Goal: Task Accomplishment & Management: Manage account settings

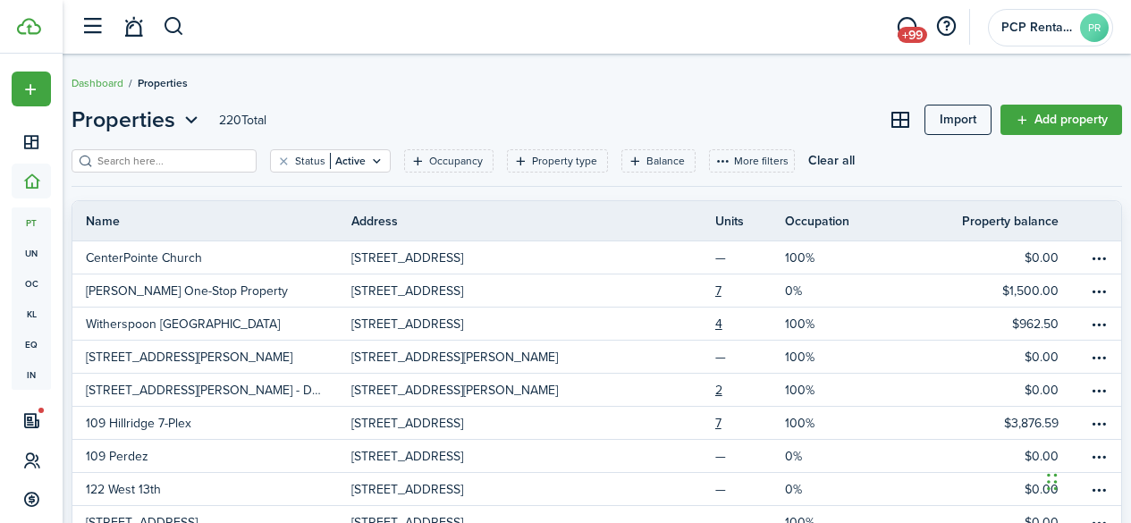
click at [149, 161] on input "search" at bounding box center [171, 161] width 157 height 17
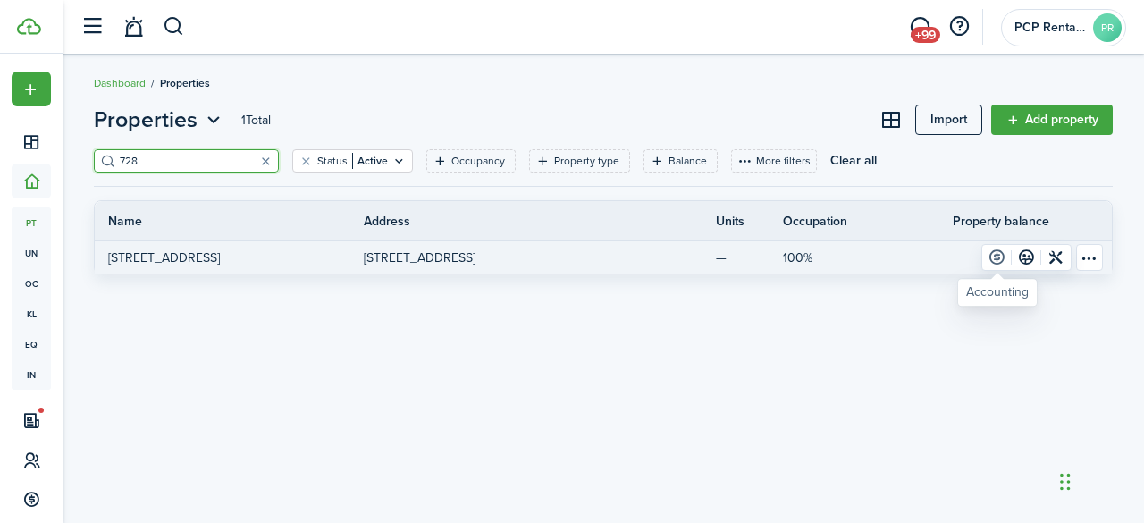
type input "728"
click at [999, 252] on link at bounding box center [997, 257] width 30 height 25
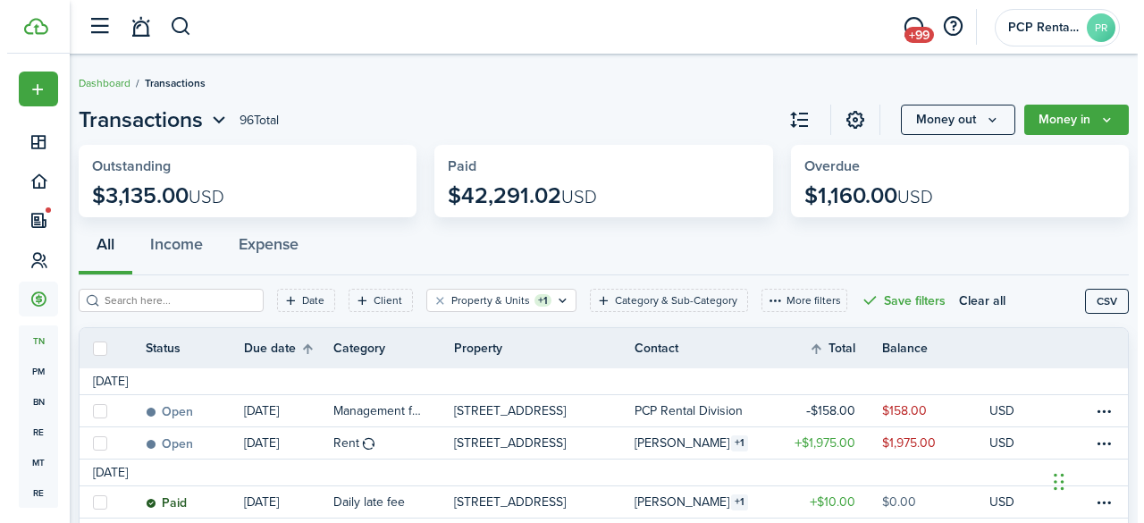
scroll to position [179, 0]
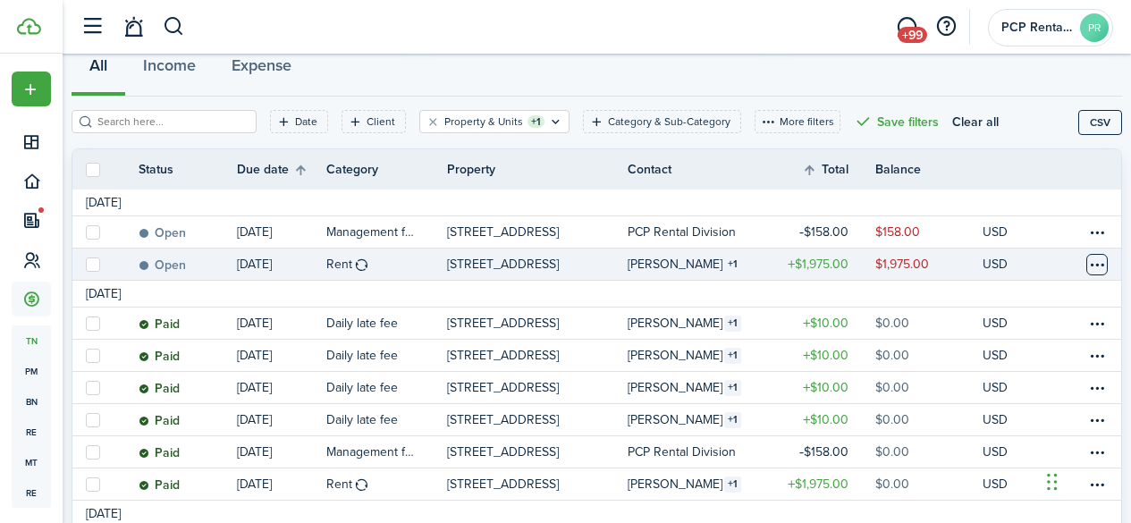
click at [1086, 263] on table-menu-btn-icon at bounding box center [1096, 264] width 21 height 21
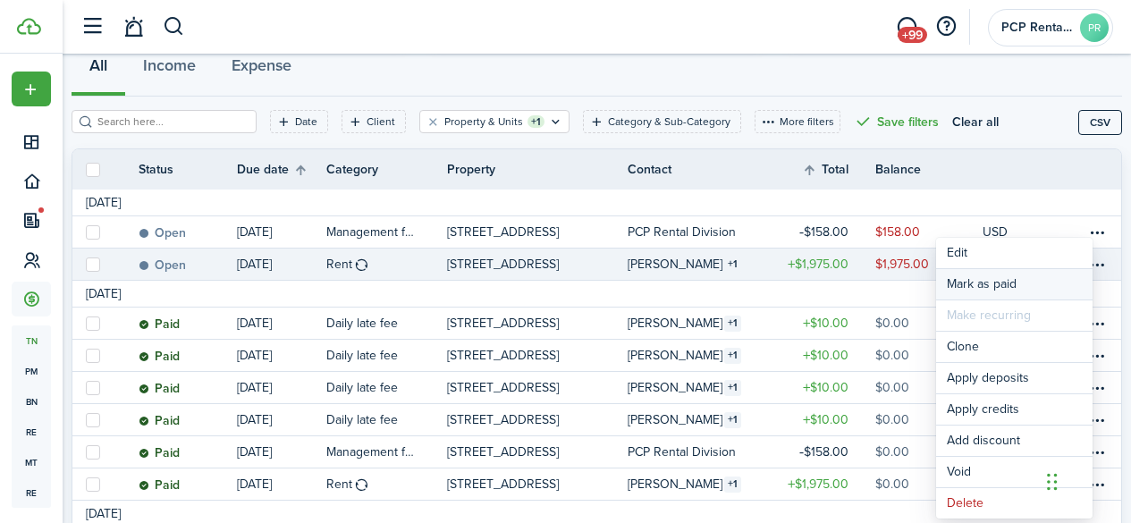
click at [963, 286] on link "Mark as paid" at bounding box center [1014, 284] width 156 height 30
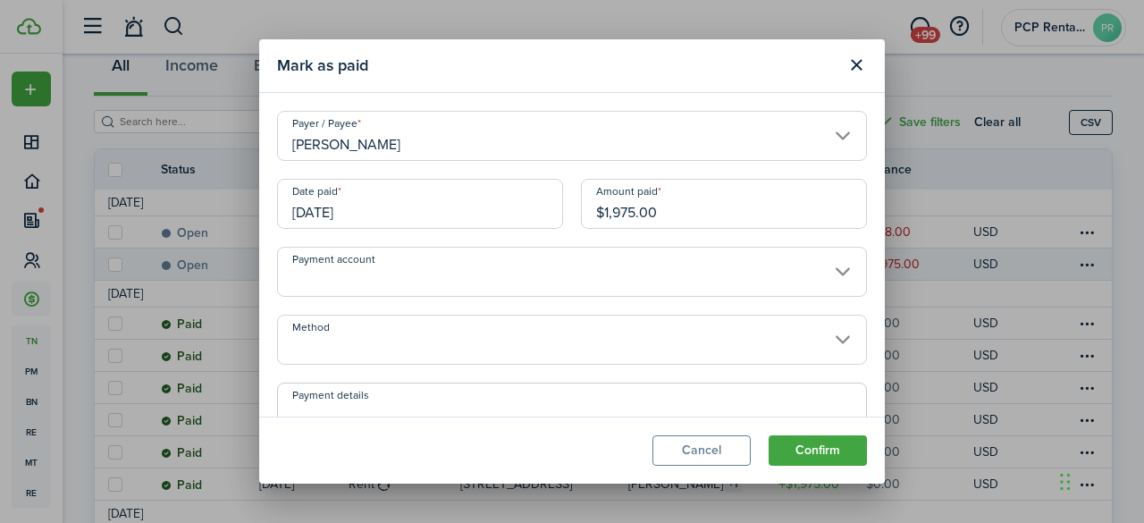
click at [615, 211] on input "$1,975.00" at bounding box center [724, 204] width 286 height 50
click at [398, 199] on input "[DATE]" at bounding box center [420, 204] width 286 height 50
type input "$675.00"
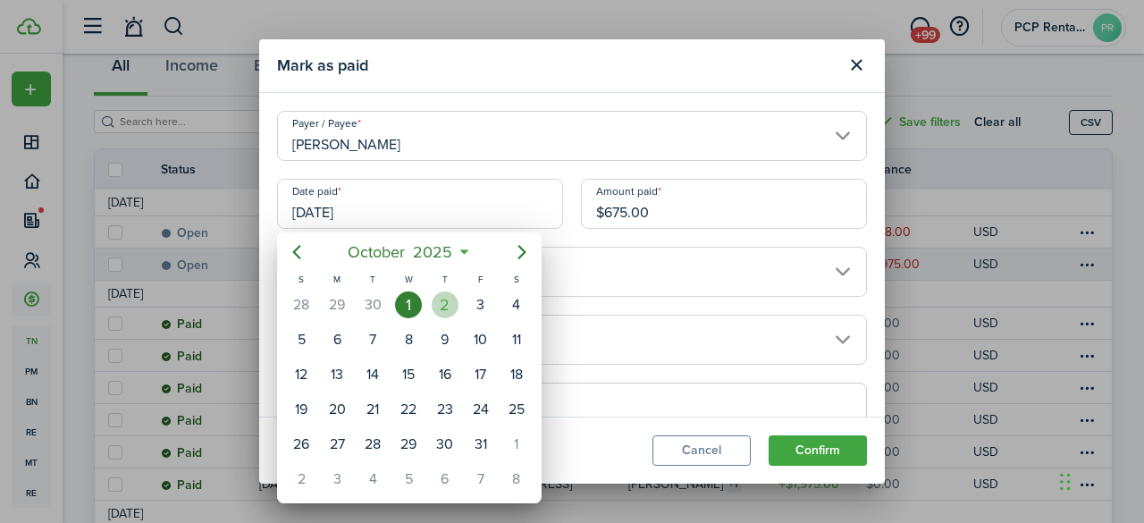
click at [442, 301] on div "2" at bounding box center [445, 304] width 27 height 27
type input "[DATE]"
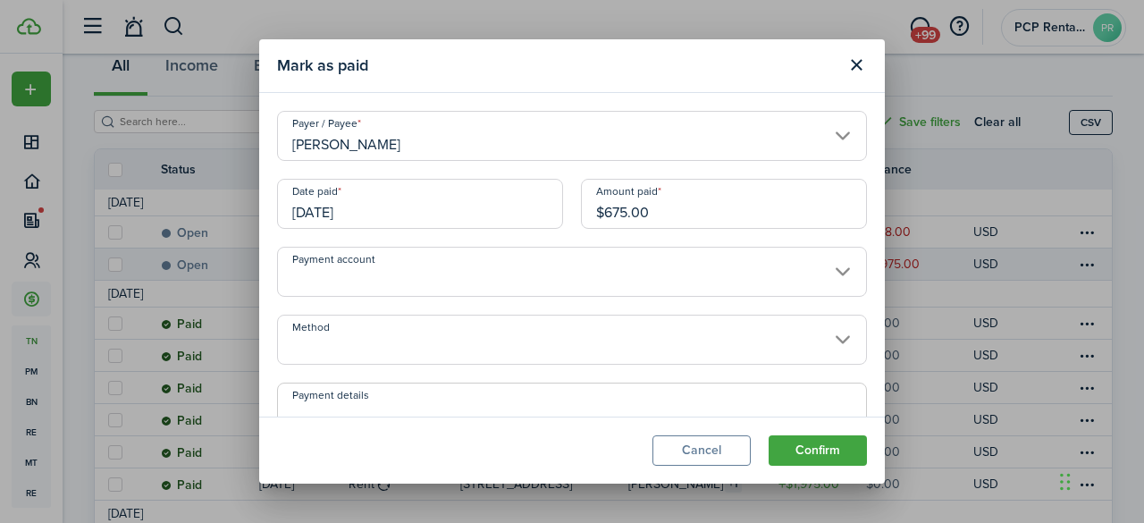
click at [345, 334] on input "Method" at bounding box center [572, 340] width 590 height 50
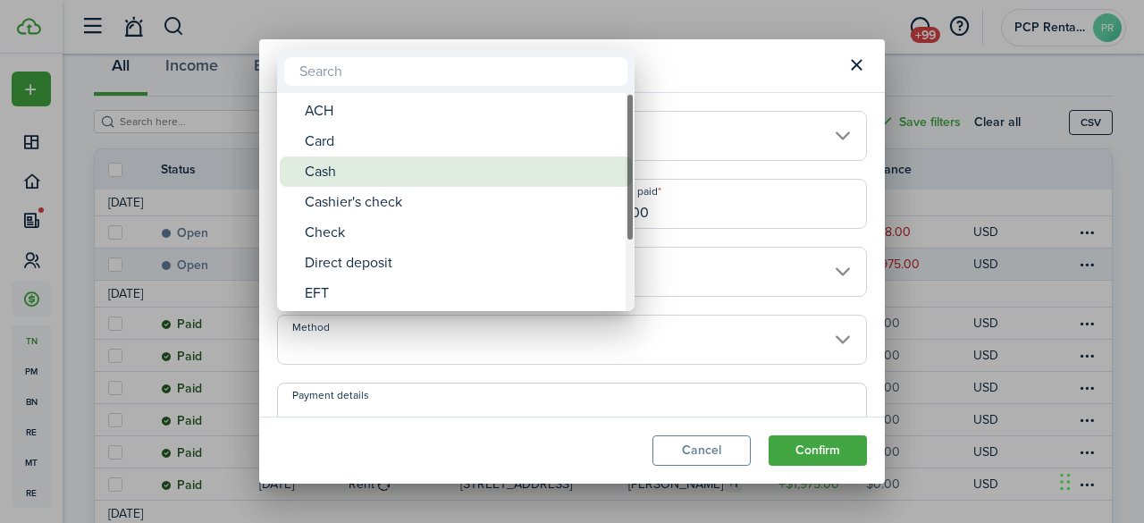
click at [326, 164] on div "Cash" at bounding box center [463, 171] width 316 height 30
type input "Cash"
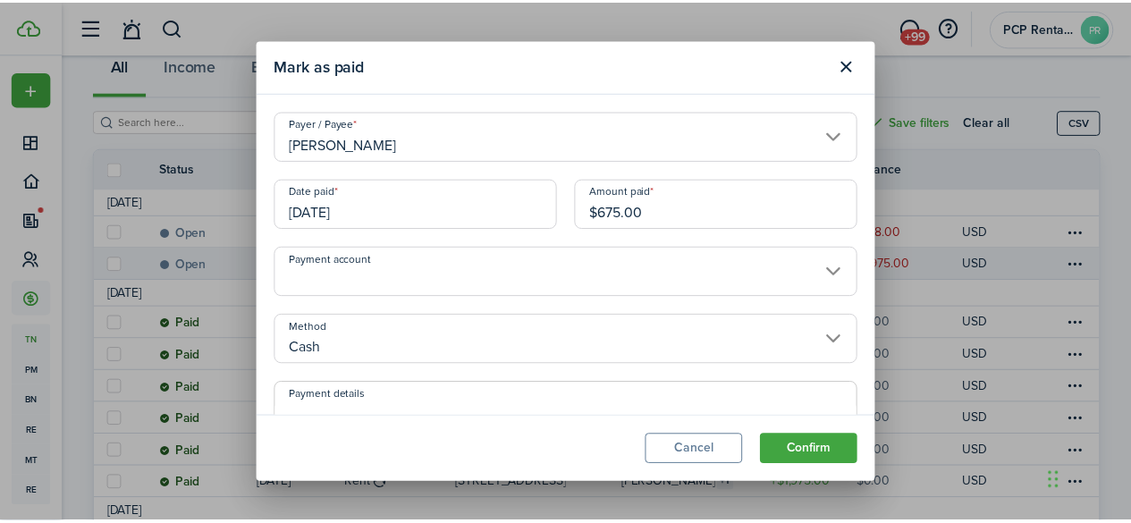
scroll to position [89, 0]
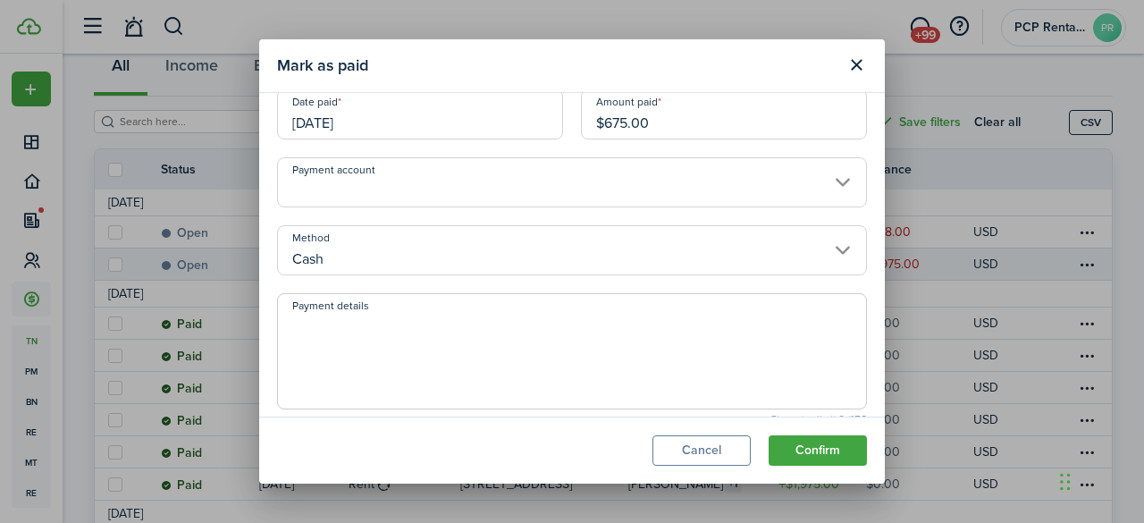
click at [331, 322] on textarea "Payment details" at bounding box center [572, 357] width 588 height 86
type textarea "From Atraya - last month"
click at [834, 451] on button "Confirm" at bounding box center [818, 450] width 98 height 30
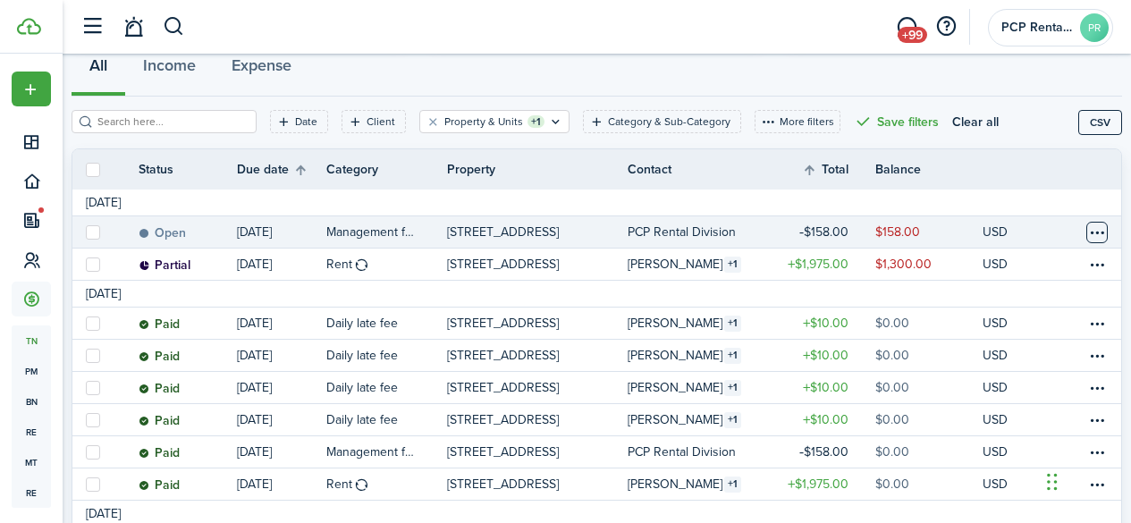
click at [1086, 232] on table-menu-btn-icon at bounding box center [1096, 232] width 21 height 21
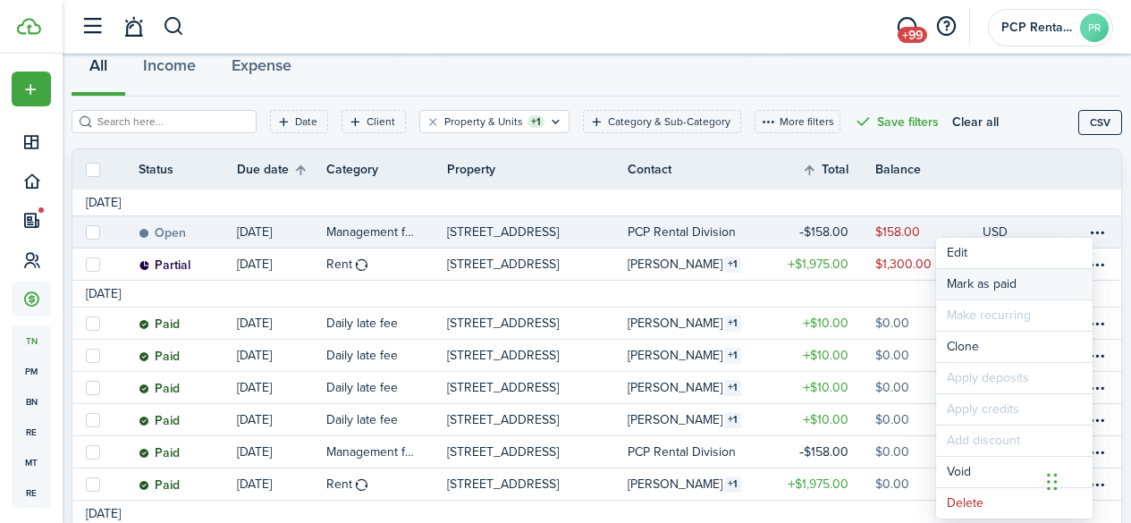
click at [1013, 287] on link "Mark as paid" at bounding box center [1014, 284] width 156 height 30
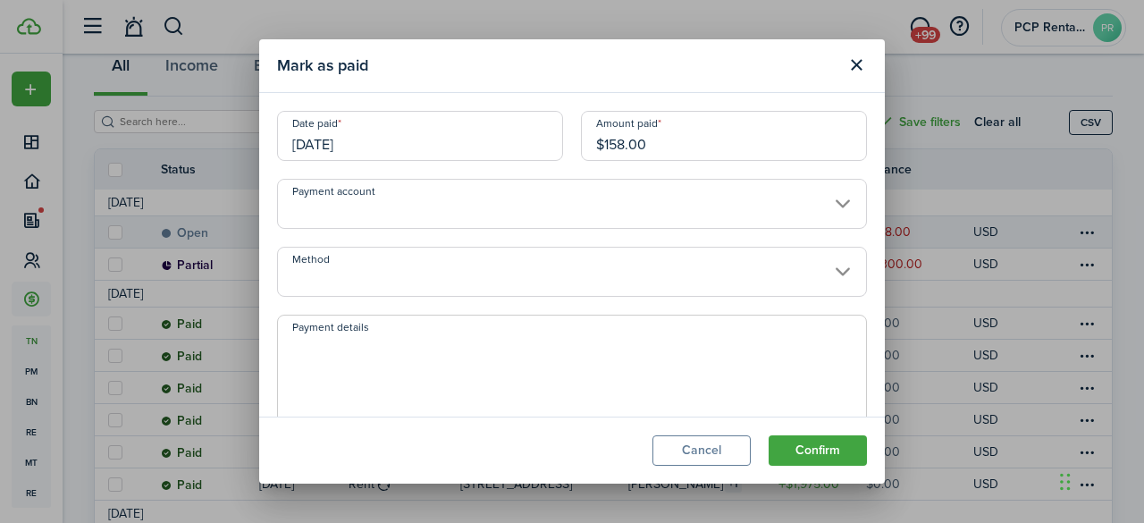
click at [619, 145] on input "$158.00" at bounding box center [724, 136] width 286 height 50
click at [454, 139] on input "[DATE]" at bounding box center [420, 136] width 286 height 50
type input "$54.00"
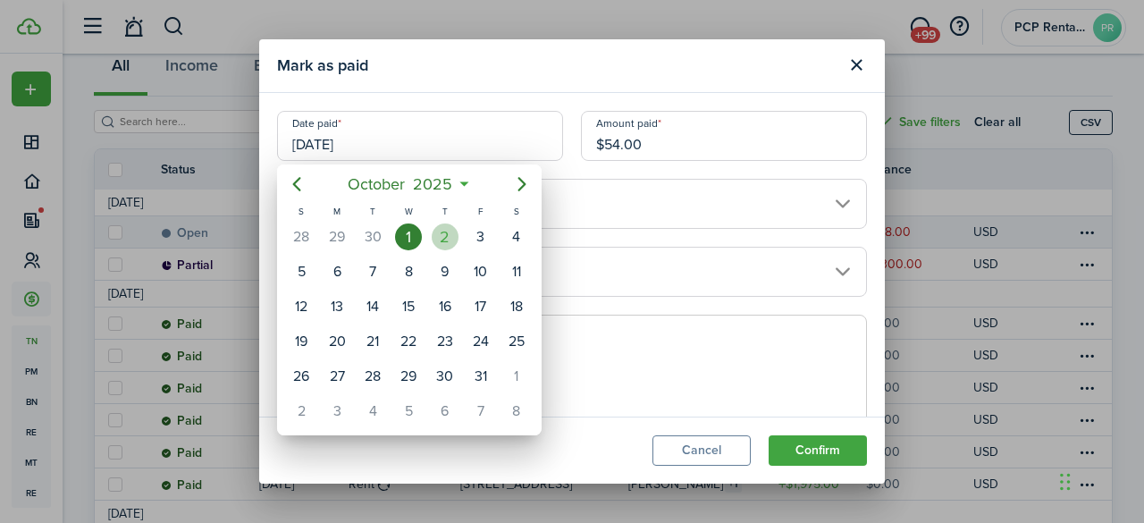
click at [445, 226] on div "2" at bounding box center [445, 236] width 27 height 27
type input "[DATE]"
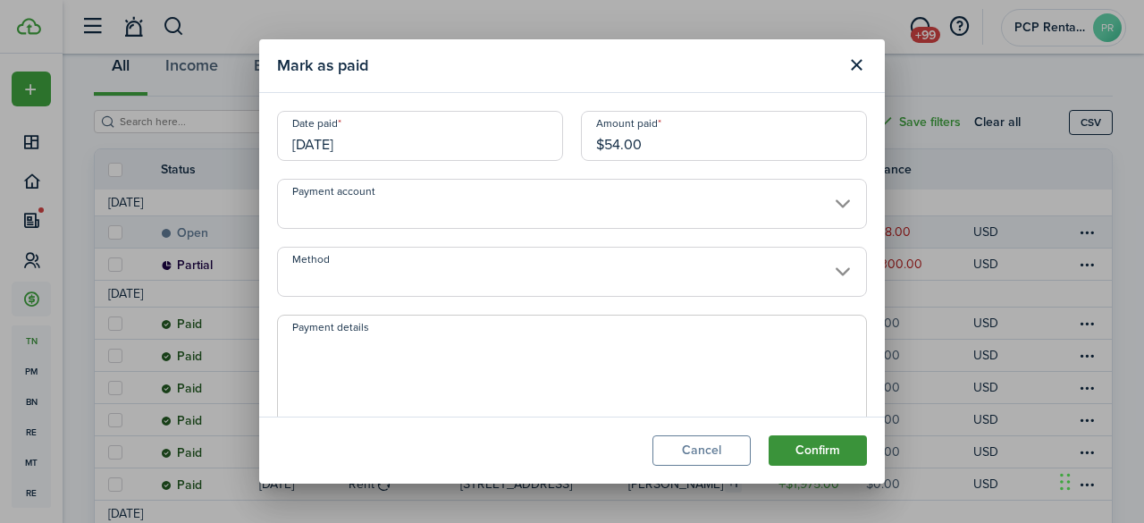
click at [832, 452] on button "Confirm" at bounding box center [818, 450] width 98 height 30
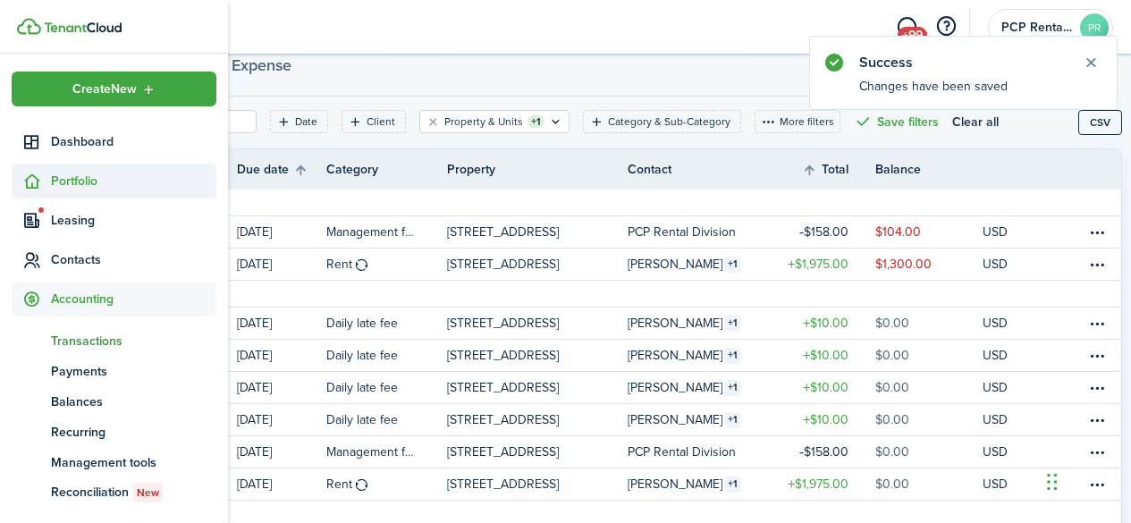
click at [54, 181] on span "Portfolio" at bounding box center [133, 181] width 165 height 19
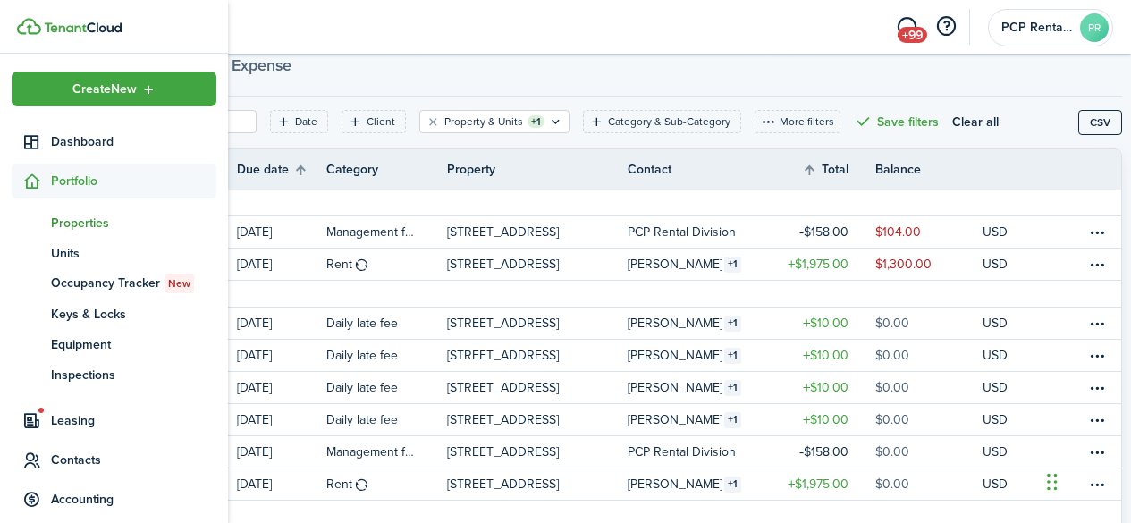
click at [54, 222] on span "Properties" at bounding box center [133, 223] width 165 height 19
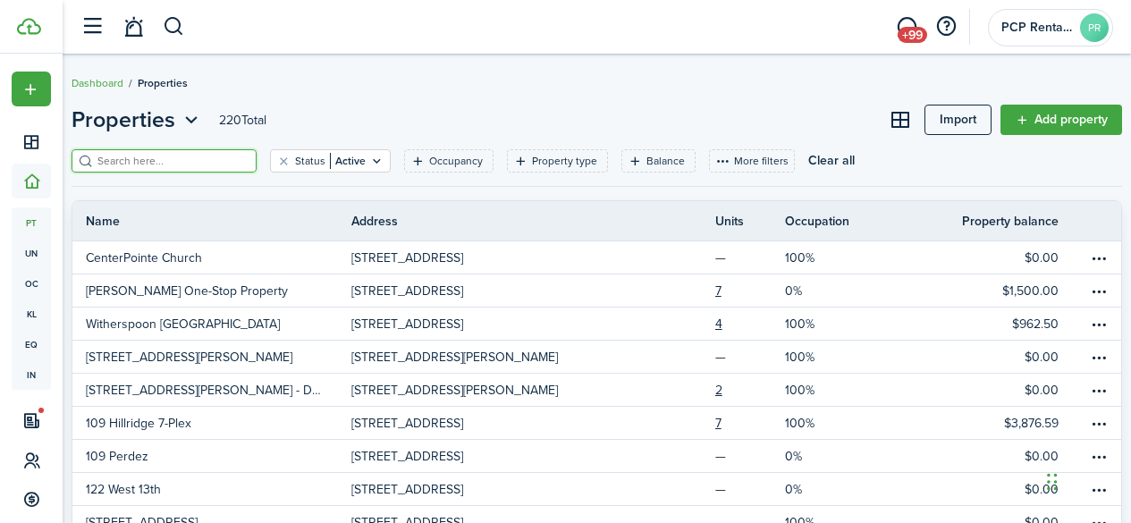
click at [165, 156] on input "search" at bounding box center [171, 161] width 157 height 17
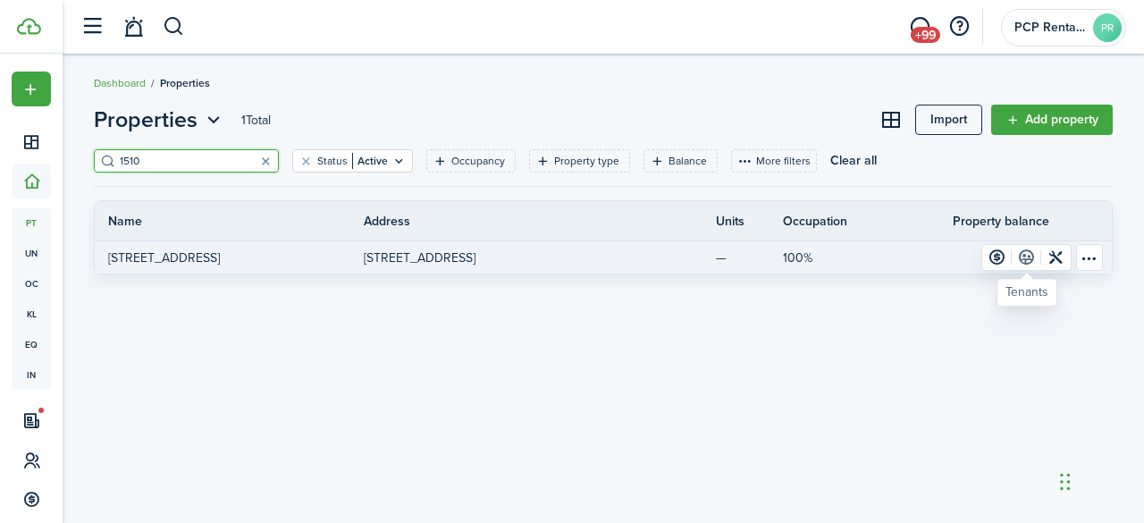
type input "1510"
click at [1026, 255] on link at bounding box center [1027, 257] width 30 height 25
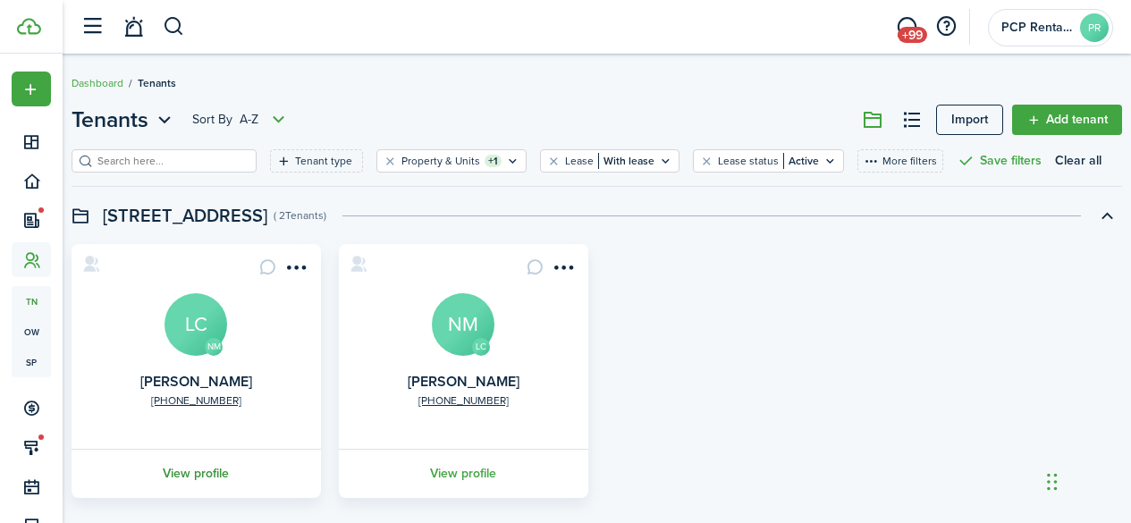
click at [232, 474] on link "View profile" at bounding box center [196, 473] width 255 height 49
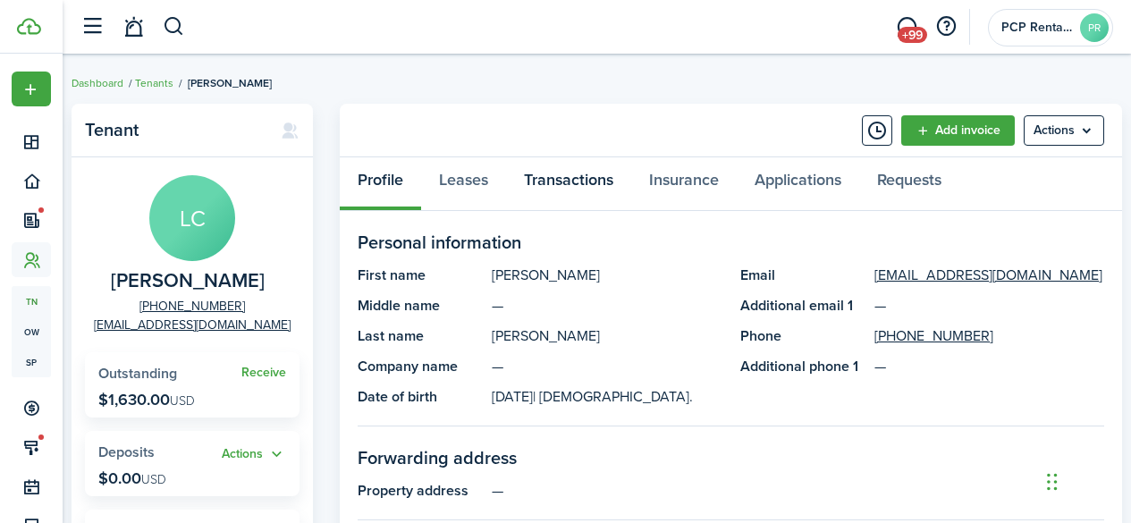
click at [564, 178] on link "Transactions" at bounding box center [568, 184] width 125 height 54
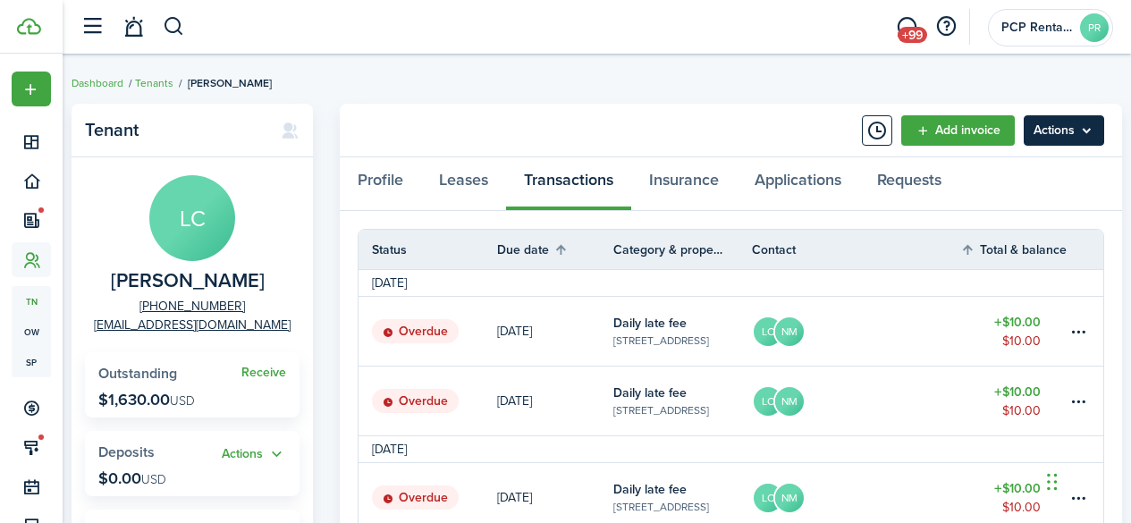
click at [1059, 134] on menu-btn "Actions" at bounding box center [1064, 130] width 80 height 30
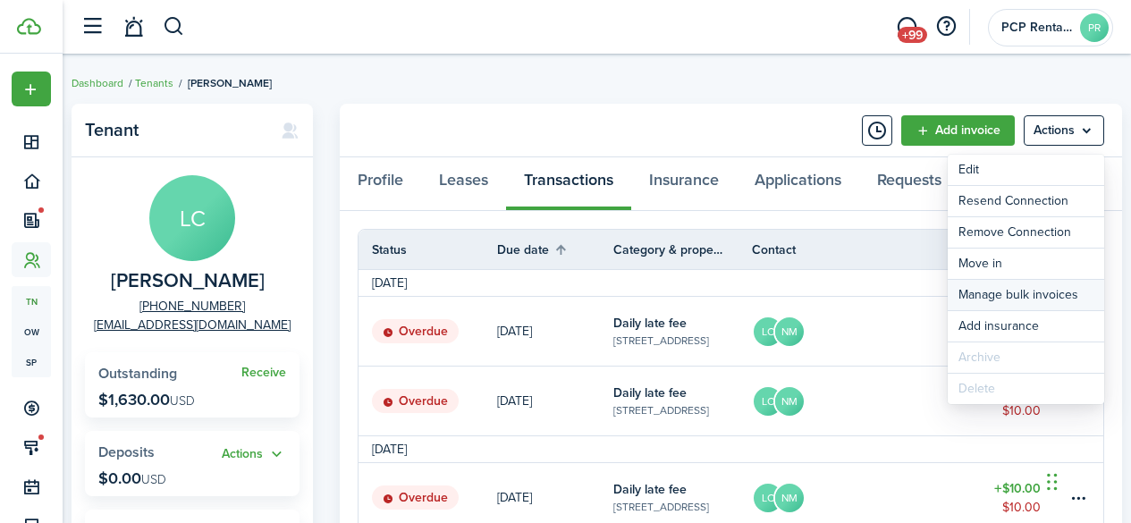
click at [993, 298] on link "Manage bulk invoices" at bounding box center [1026, 295] width 156 height 30
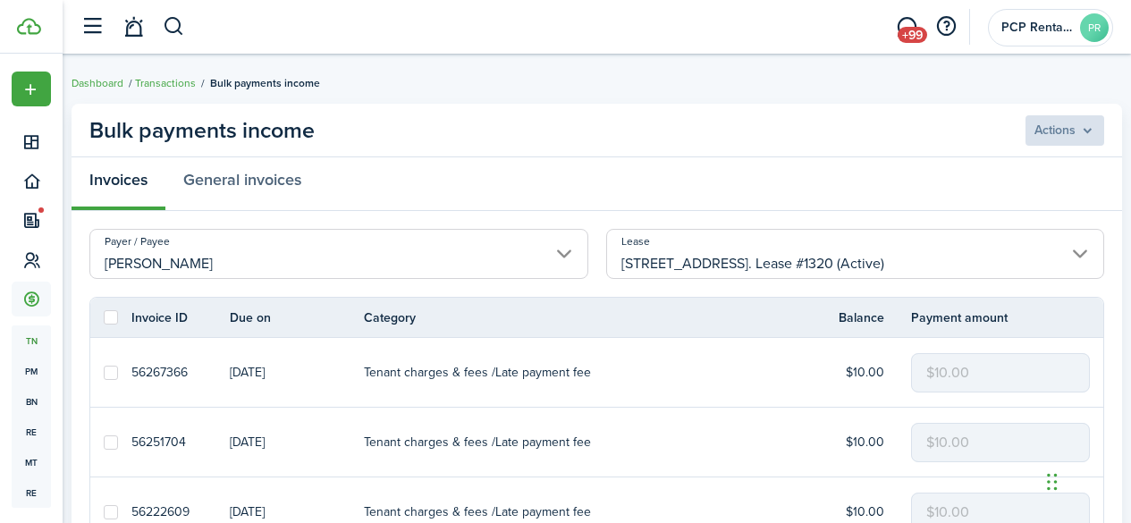
click at [109, 320] on label at bounding box center [111, 317] width 14 height 14
click at [104, 318] on input "checkbox" at bounding box center [103, 317] width 1 height 1
checkbox input "true"
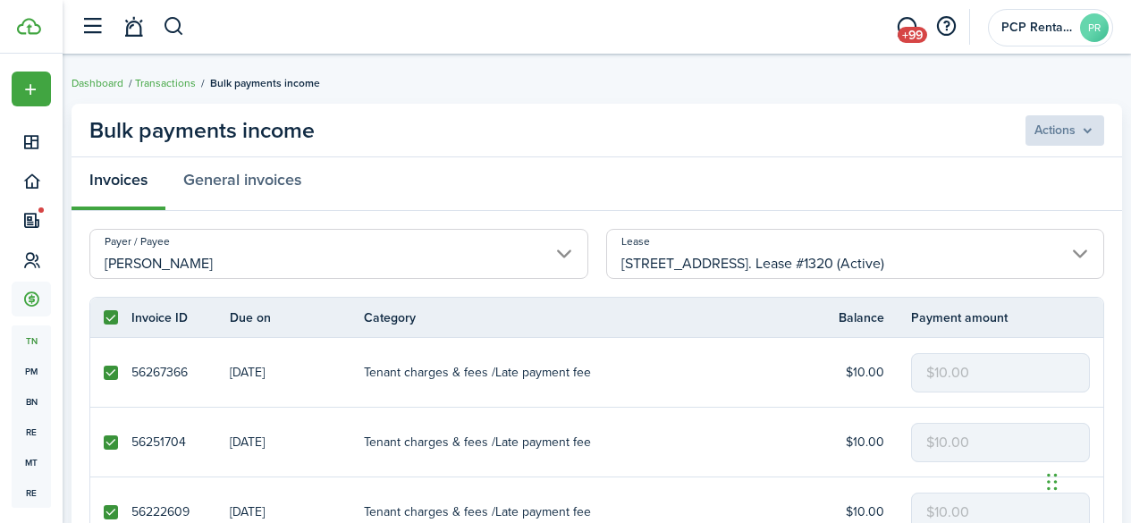
checkbox input "true"
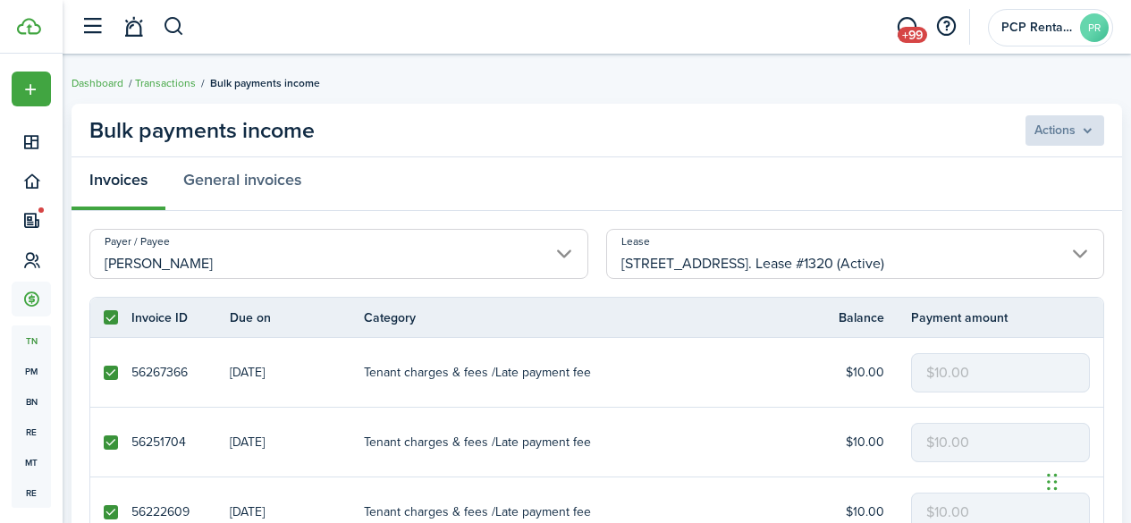
checkbox input "true"
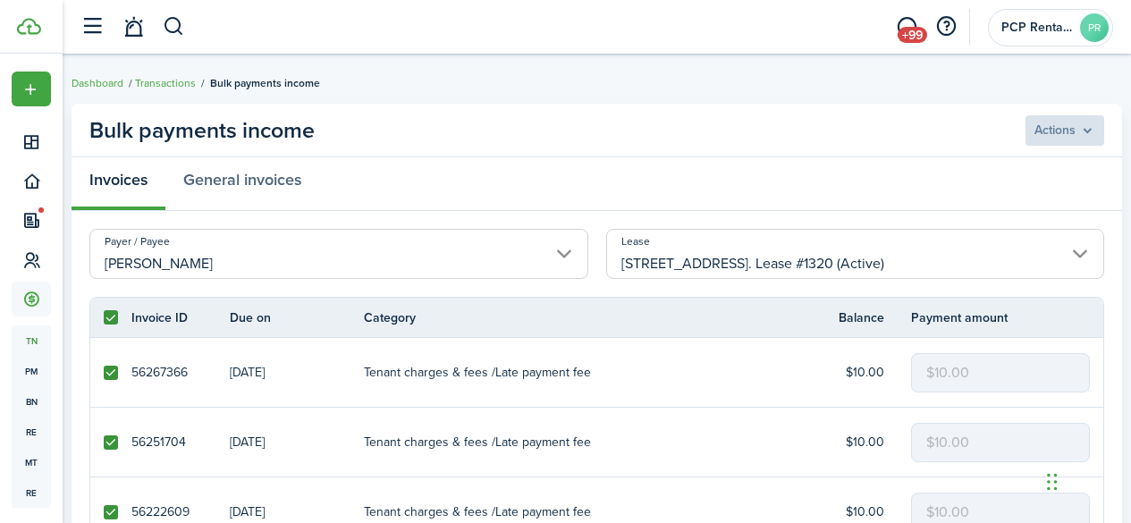
checkbox input "true"
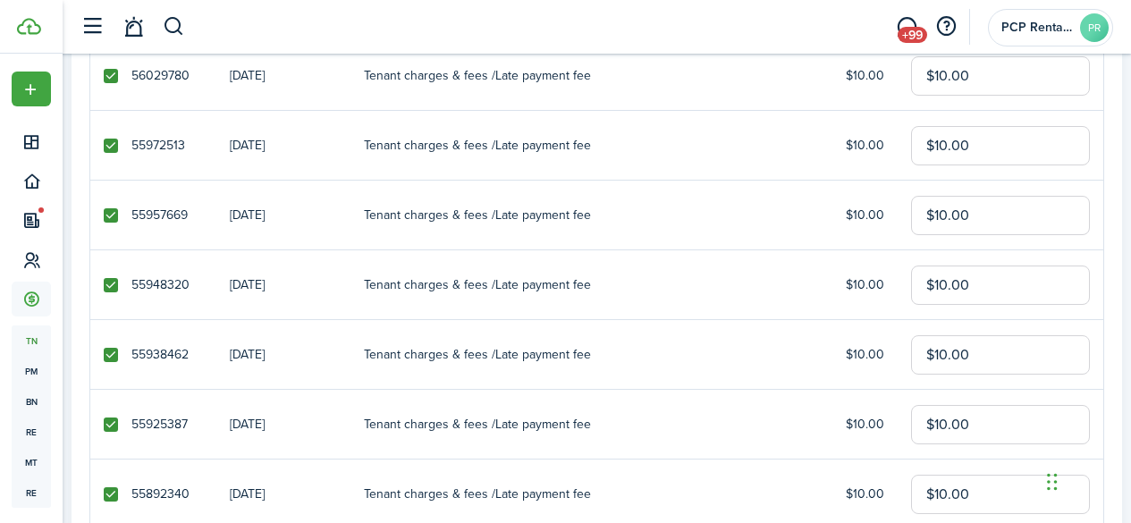
scroll to position [805, 0]
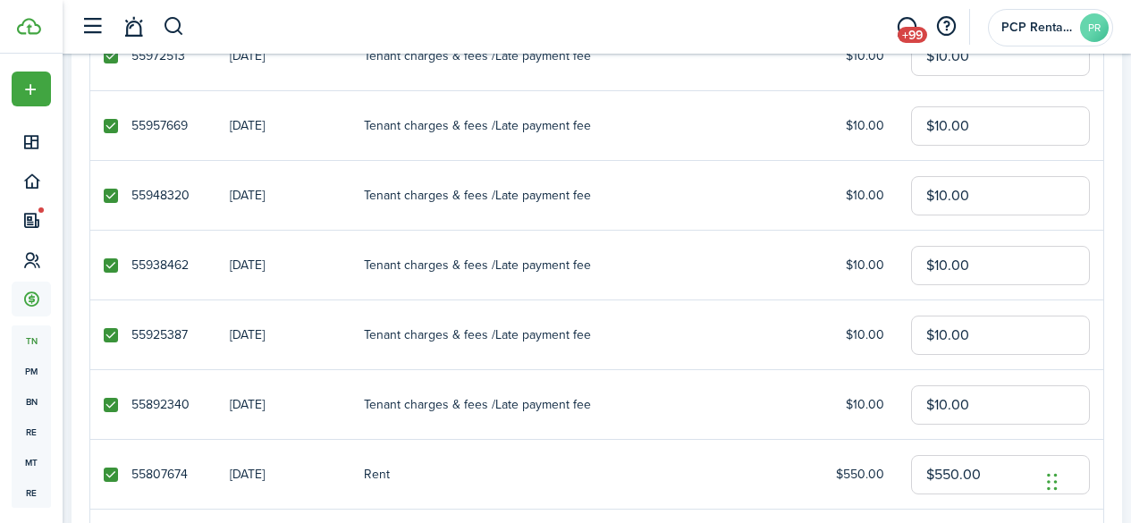
click at [111, 473] on label at bounding box center [111, 475] width 14 height 14
click at [104, 474] on input "checkbox" at bounding box center [103, 474] width 1 height 1
checkbox input "false"
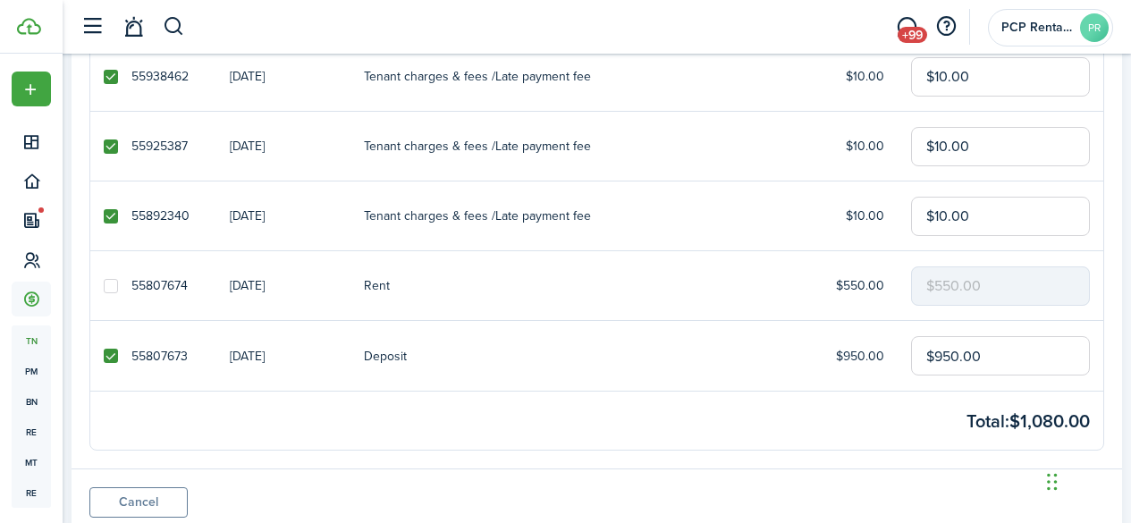
scroll to position [1055, 0]
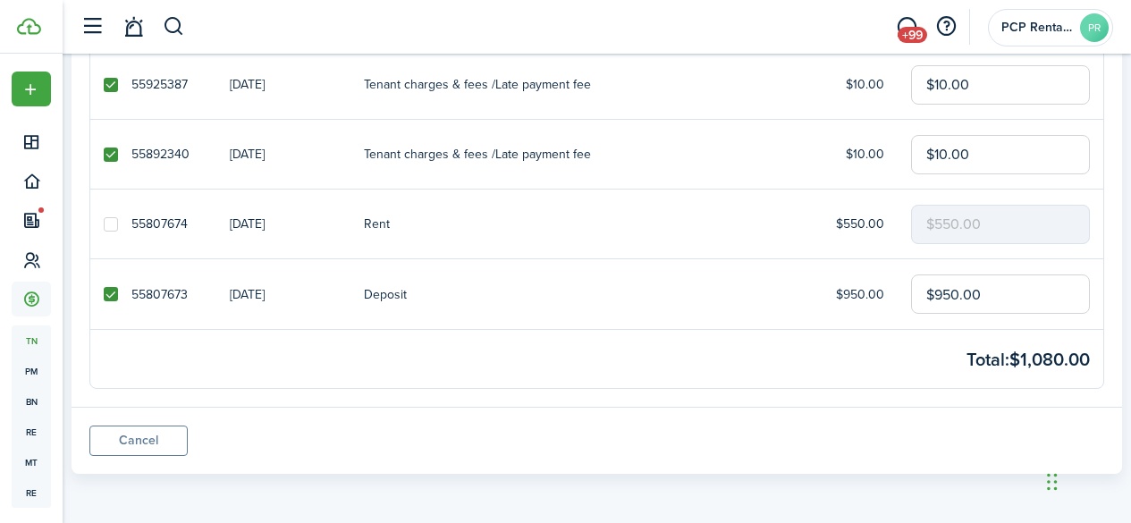
click at [109, 291] on label at bounding box center [111, 294] width 14 height 14
click at [104, 294] on input "checkbox" at bounding box center [103, 294] width 1 height 1
checkbox input "false"
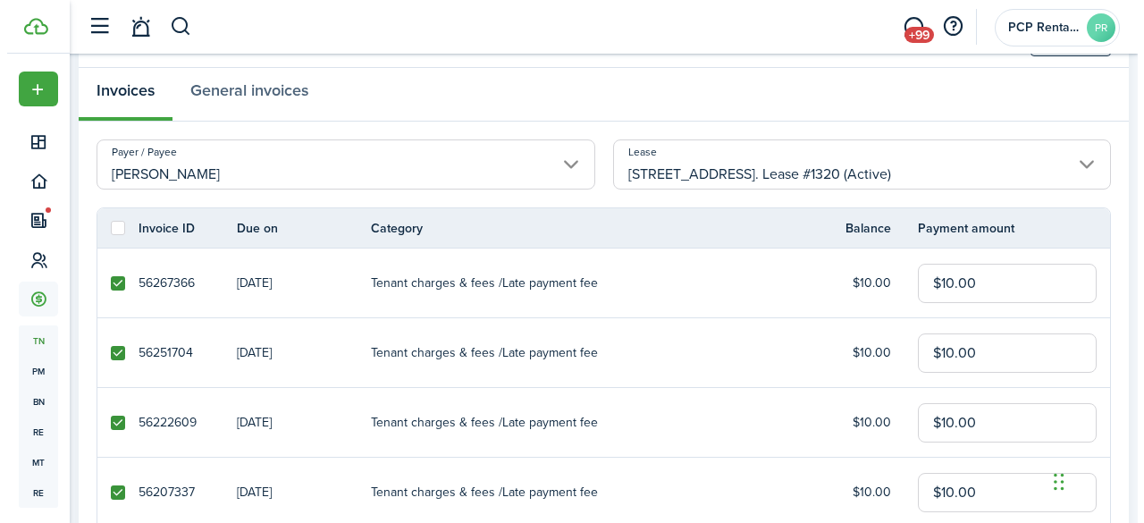
scroll to position [0, 0]
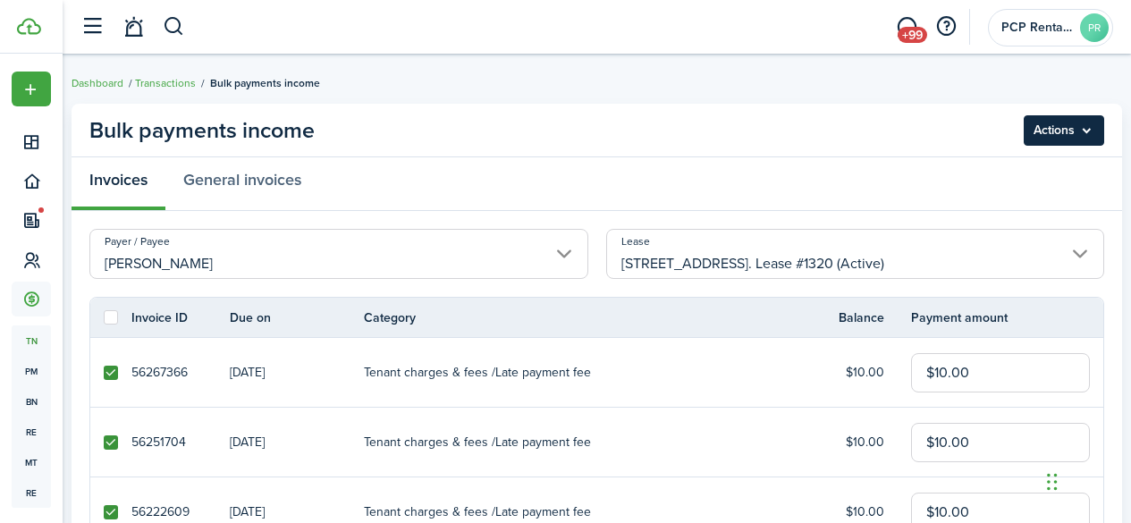
click at [1075, 128] on menu-btn "Actions" at bounding box center [1064, 130] width 80 height 30
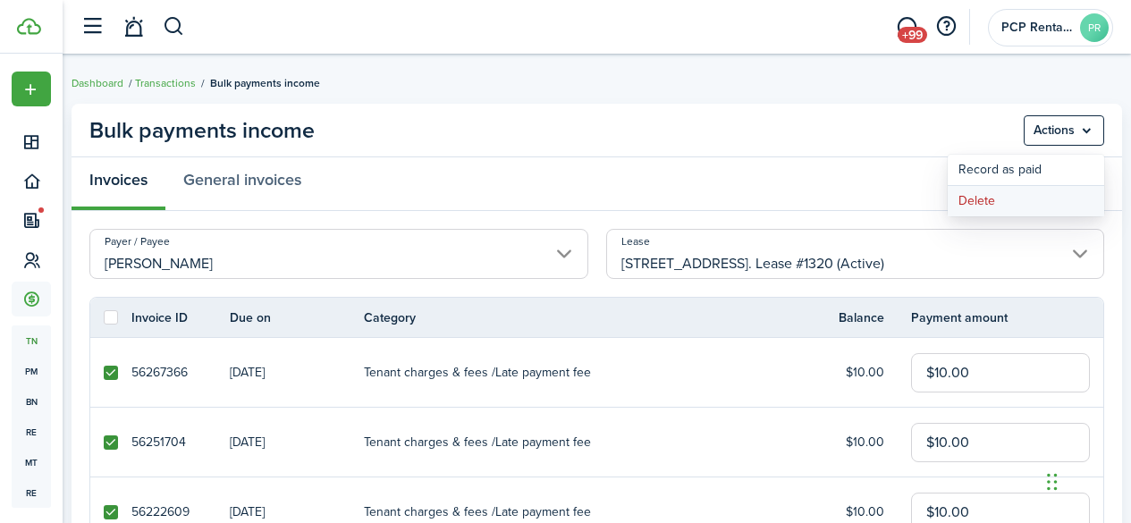
click at [987, 198] on button "Delete" at bounding box center [1026, 201] width 156 height 30
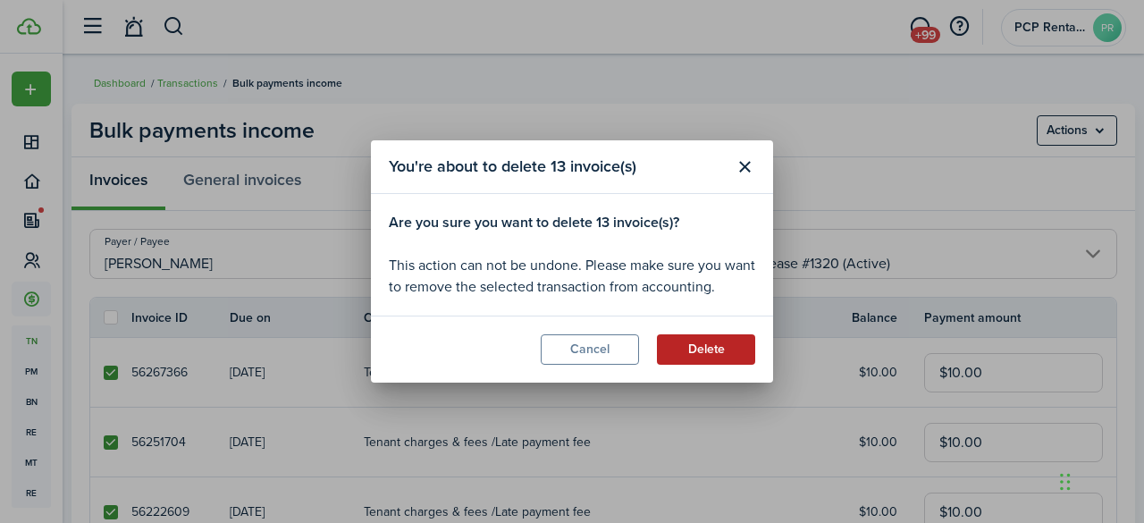
click at [688, 359] on button "Delete" at bounding box center [706, 349] width 98 height 30
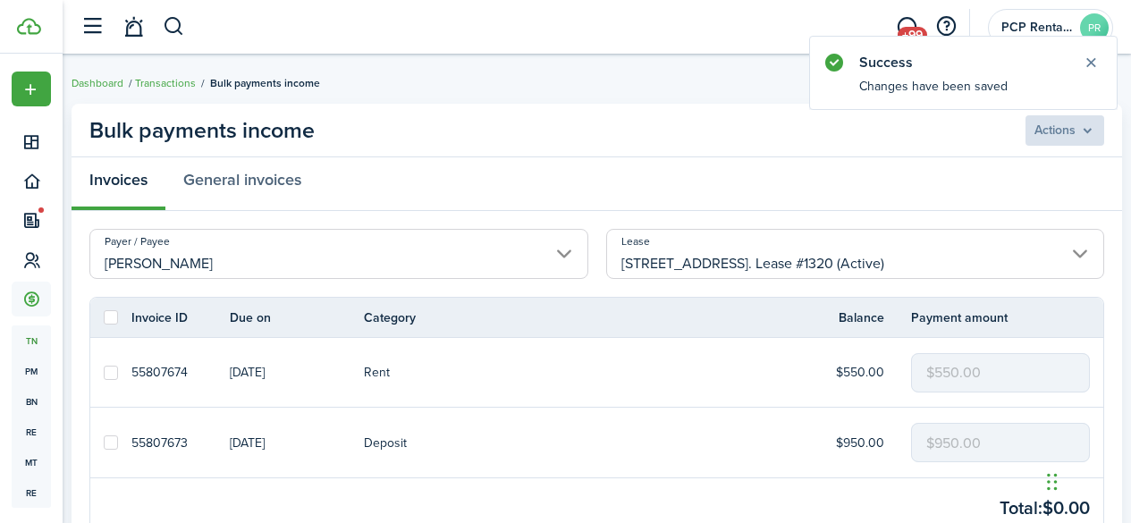
click at [108, 364] on link at bounding box center [110, 372] width 41 height 69
click at [111, 375] on label at bounding box center [111, 373] width 14 height 14
click at [104, 373] on input "checkbox" at bounding box center [103, 372] width 1 height 1
checkbox input "true"
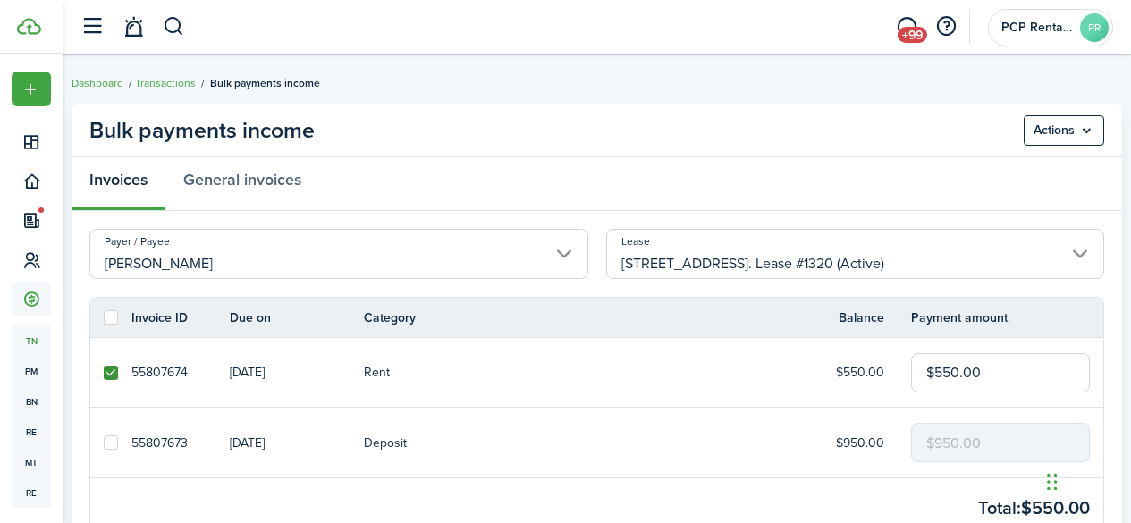
click at [953, 371] on input "$550.00" at bounding box center [1000, 372] width 179 height 39
type input "$300.00"
click at [1048, 133] on menu-btn "Actions" at bounding box center [1064, 130] width 80 height 30
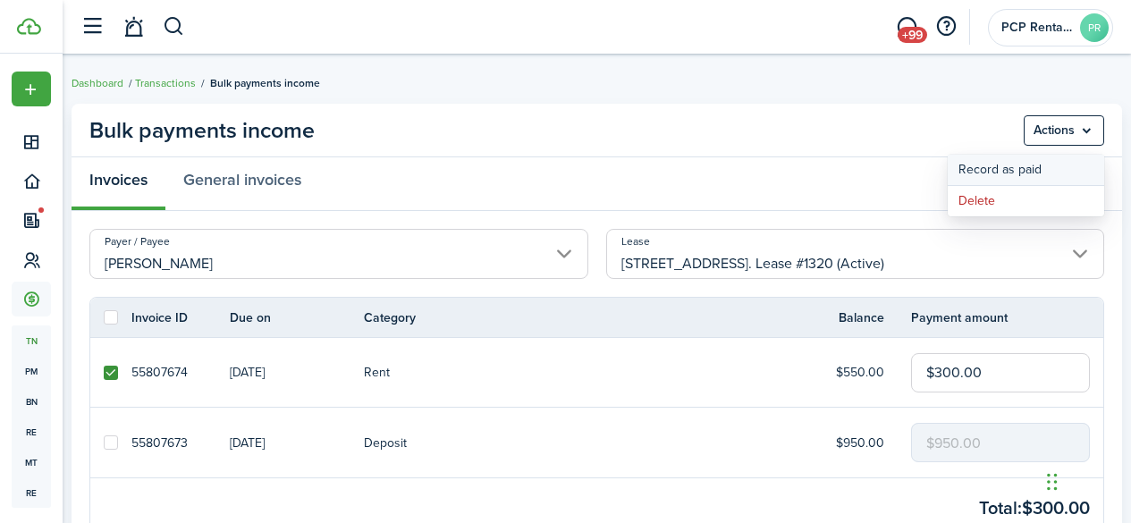
click at [1007, 170] on button "Record as paid" at bounding box center [1026, 170] width 156 height 30
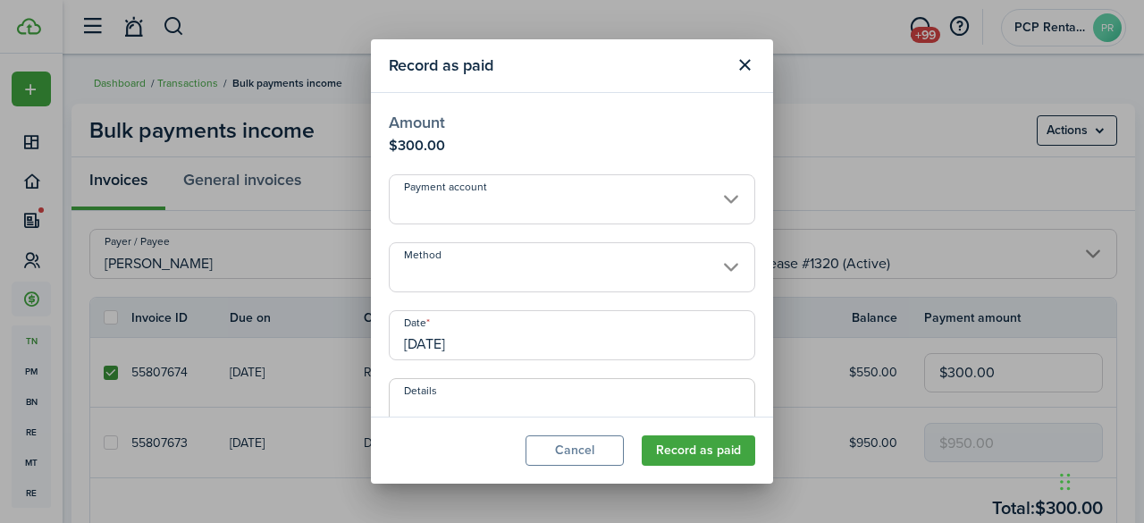
click at [424, 271] on input "Method" at bounding box center [572, 267] width 367 height 50
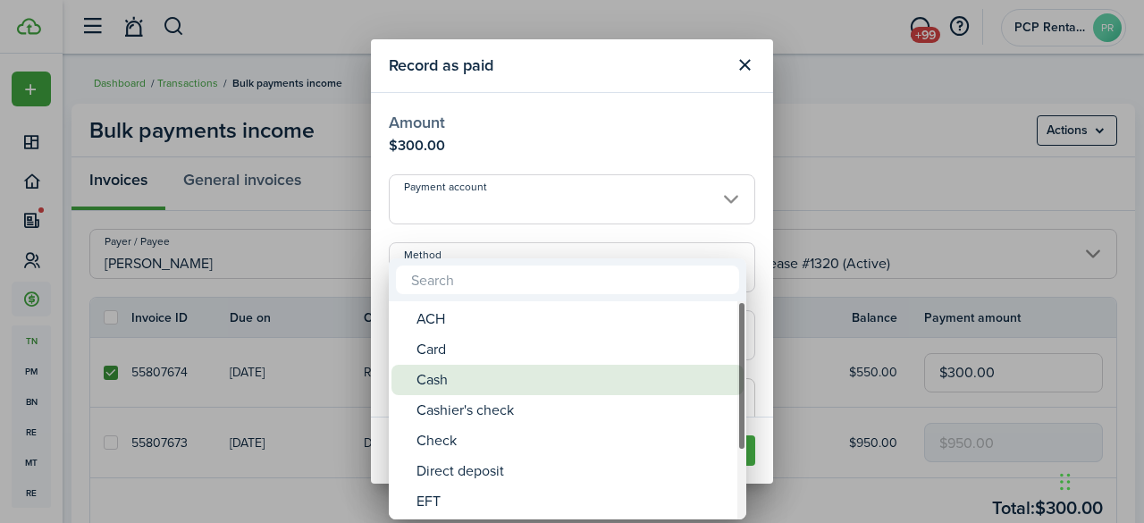
click at [433, 388] on div "Cash" at bounding box center [575, 380] width 316 height 30
type input "Cash"
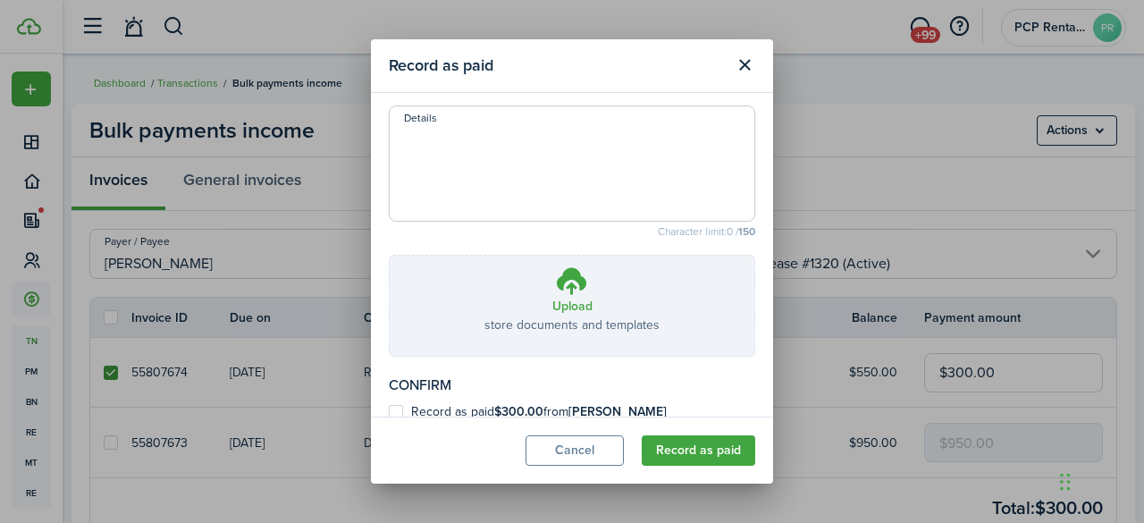
scroll to position [293, 0]
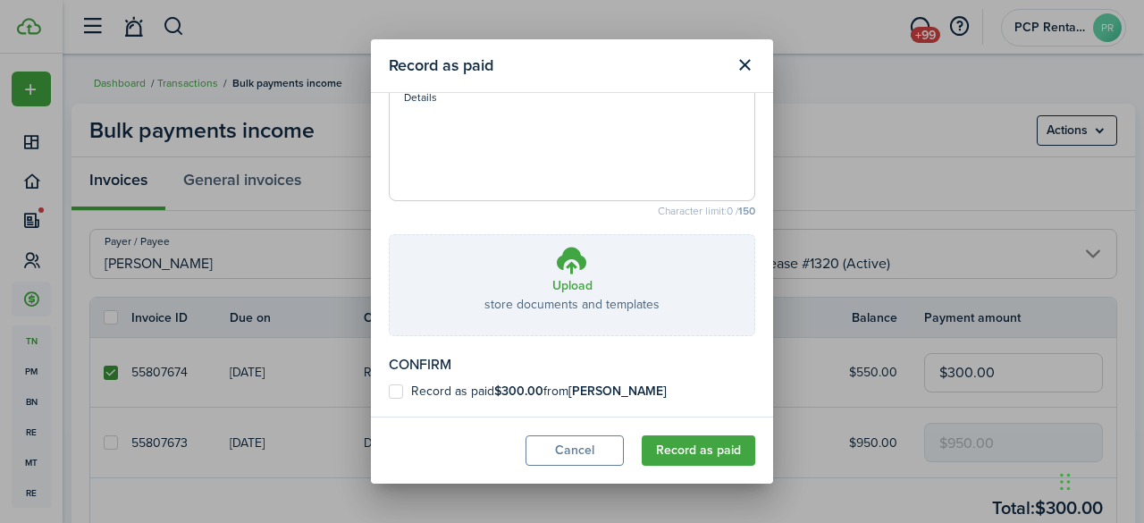
click at [395, 391] on label "Record as paid $300.00 from [PERSON_NAME]" at bounding box center [528, 391] width 278 height 14
checkbox input "true"
click at [684, 438] on button "Record as paid" at bounding box center [699, 450] width 114 height 30
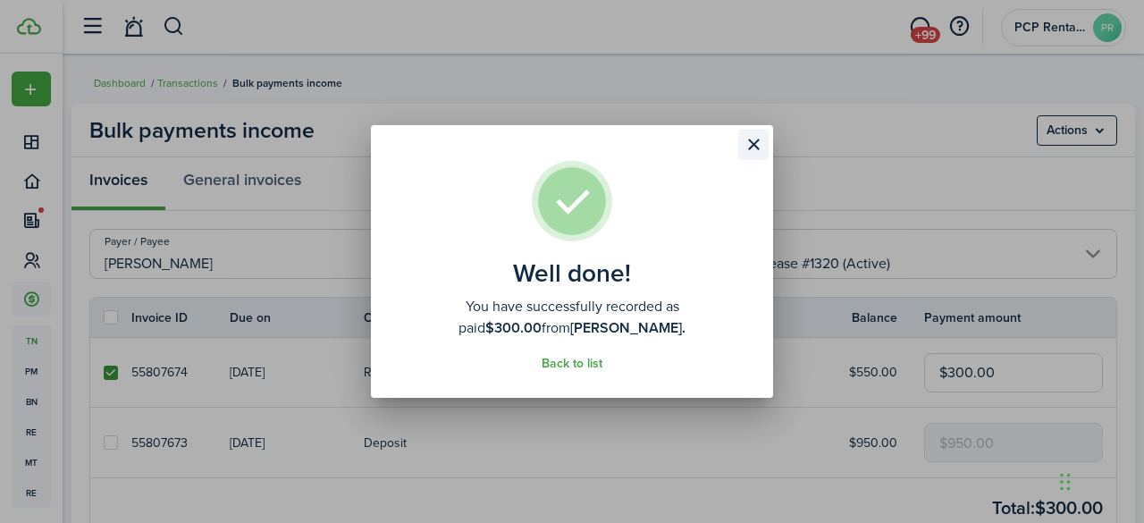
click at [755, 142] on button "Close modal" at bounding box center [753, 145] width 30 height 30
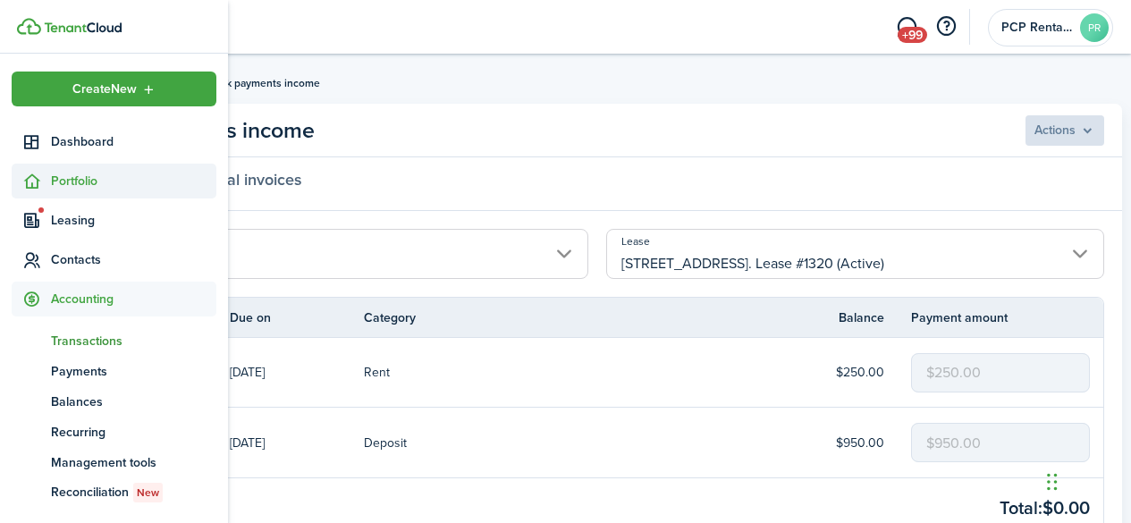
click at [64, 189] on span "Portfolio" at bounding box center [133, 181] width 165 height 19
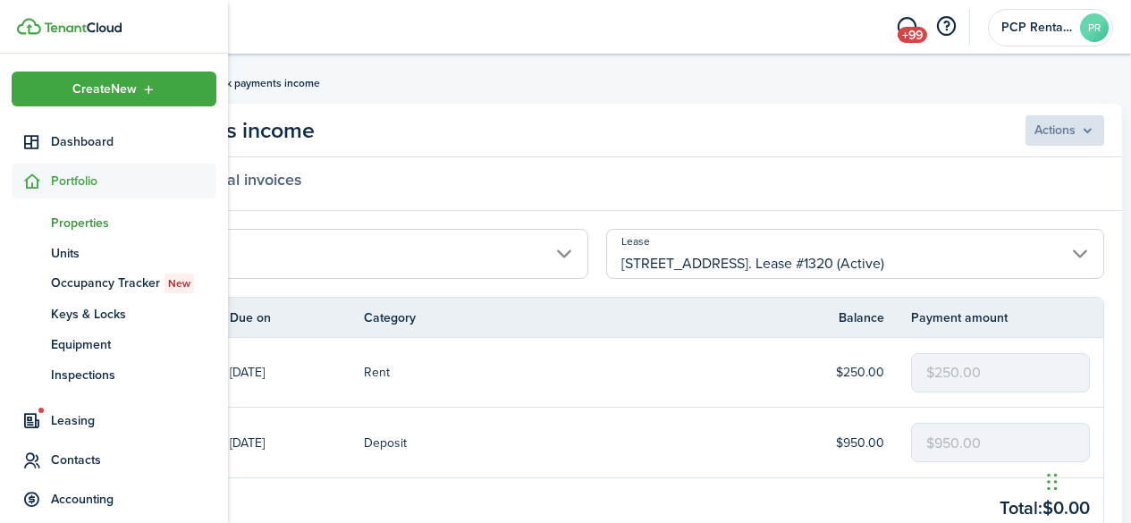
click at [62, 222] on span "Properties" at bounding box center [133, 223] width 165 height 19
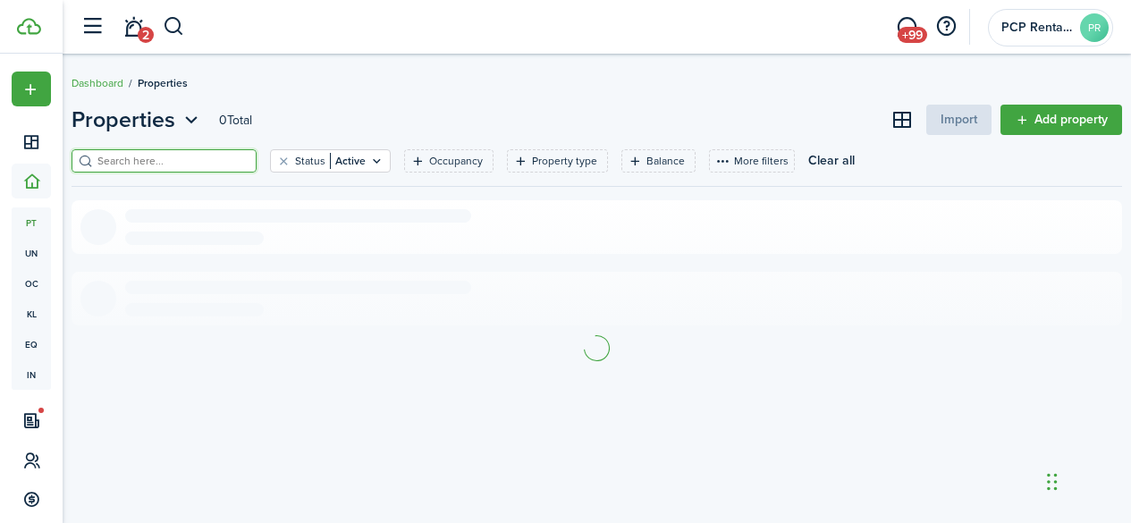
click at [198, 155] on input "search" at bounding box center [171, 161] width 157 height 17
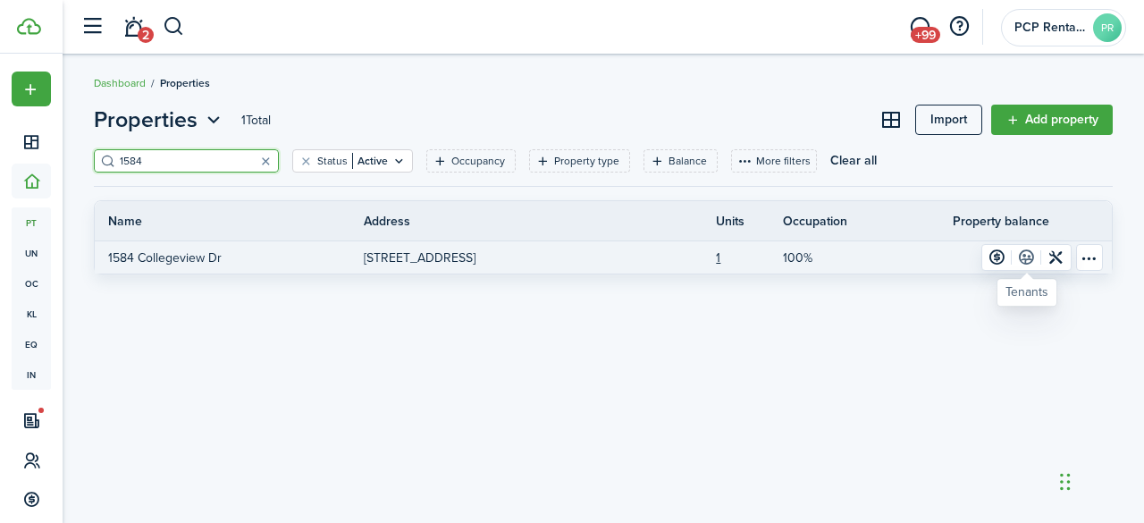
type input "1584"
click at [1025, 256] on link at bounding box center [1027, 257] width 30 height 25
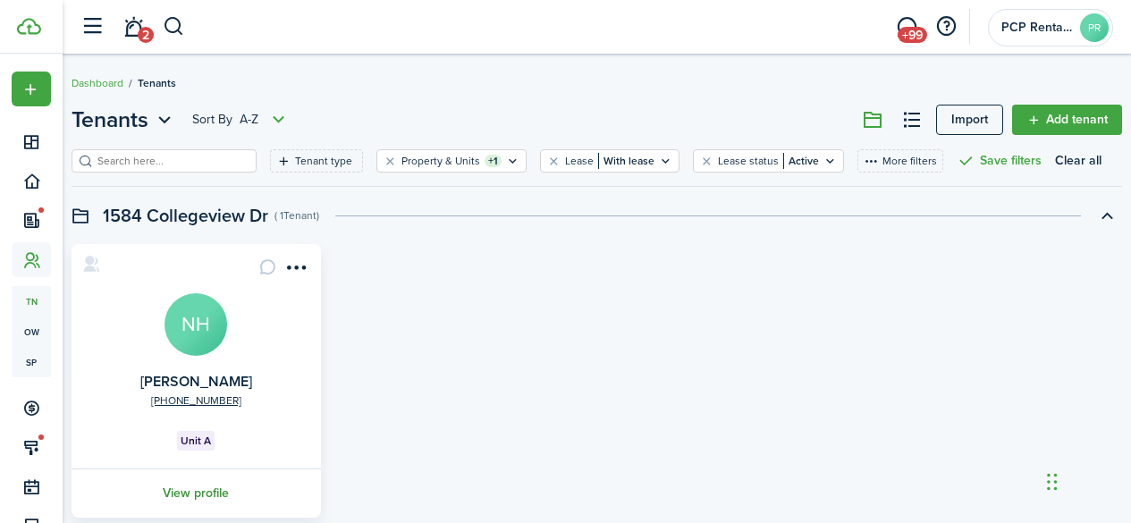
click at [208, 490] on link "View profile" at bounding box center [196, 492] width 255 height 49
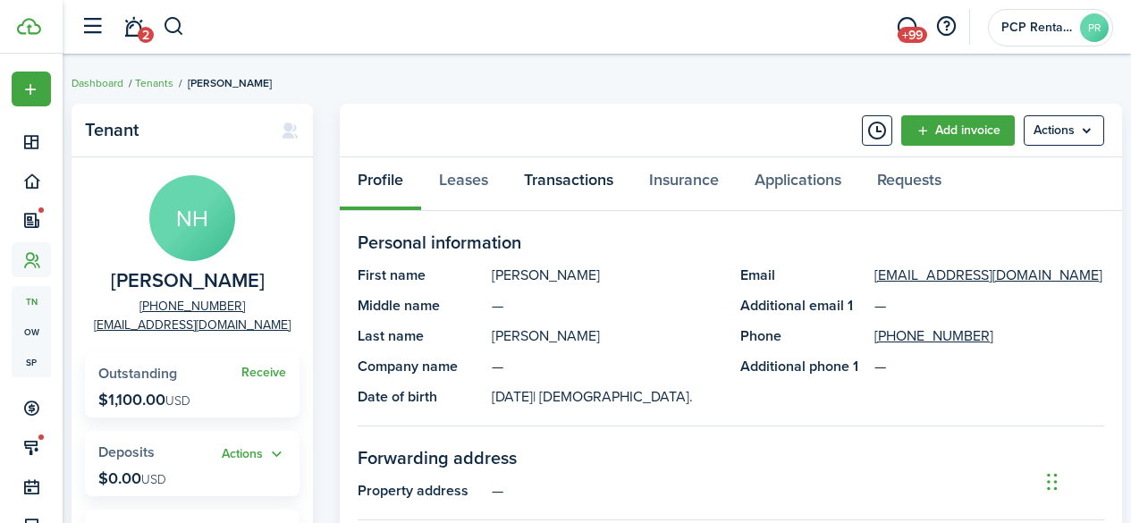
click at [578, 180] on link "Transactions" at bounding box center [568, 184] width 125 height 54
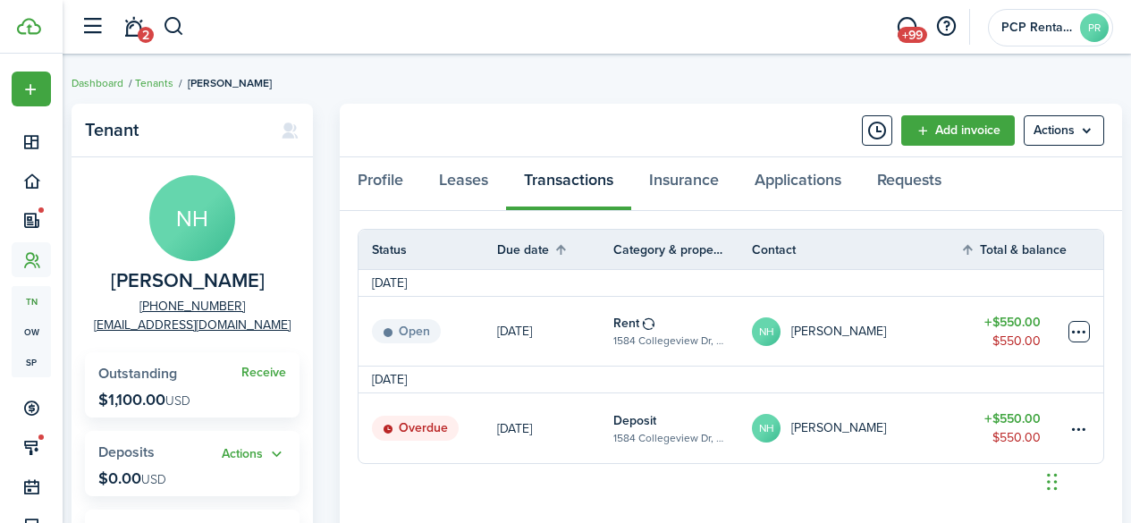
click at [1077, 328] on table-menu-btn-icon at bounding box center [1078, 331] width 21 height 21
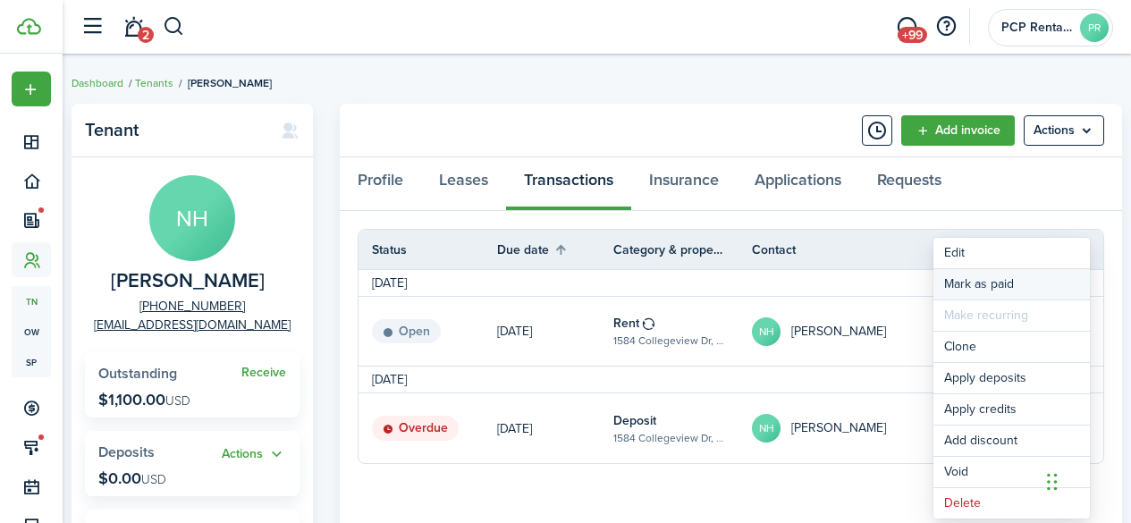
click at [957, 282] on link "Mark as paid" at bounding box center [1011, 284] width 156 height 30
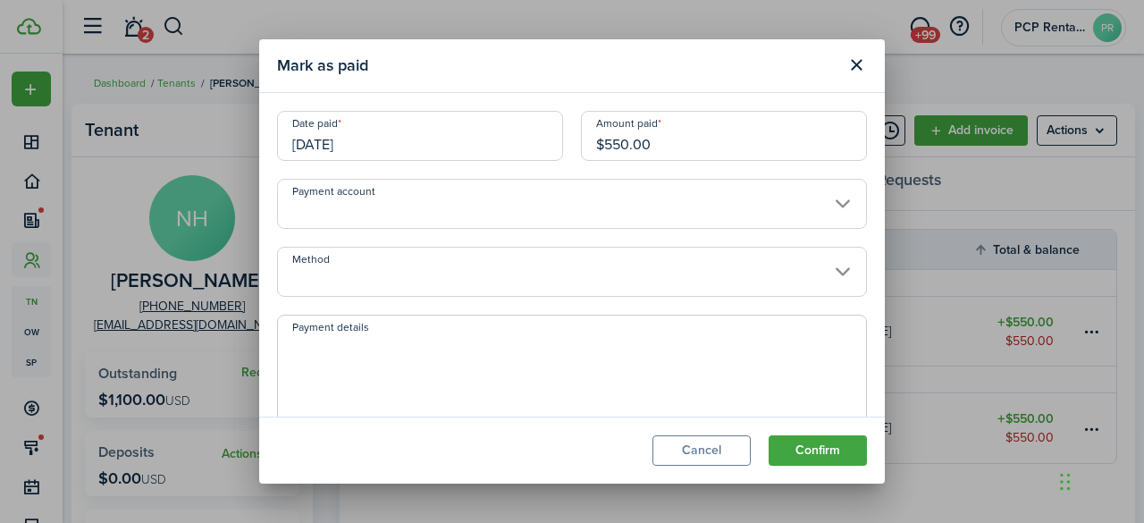
click at [388, 139] on input "[DATE]" at bounding box center [420, 136] width 286 height 50
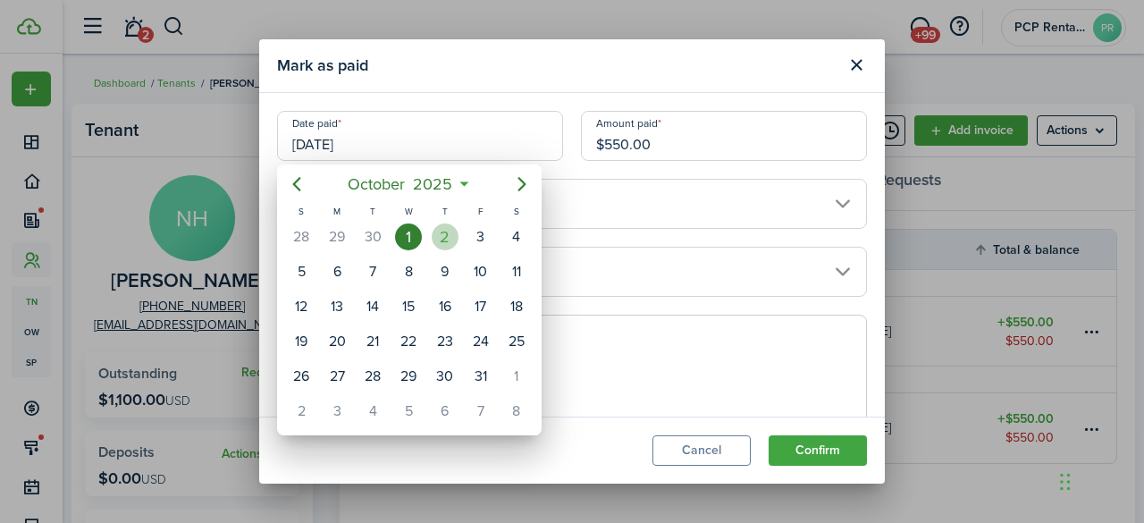
click at [436, 233] on div "2" at bounding box center [445, 236] width 27 height 27
type input "[DATE]"
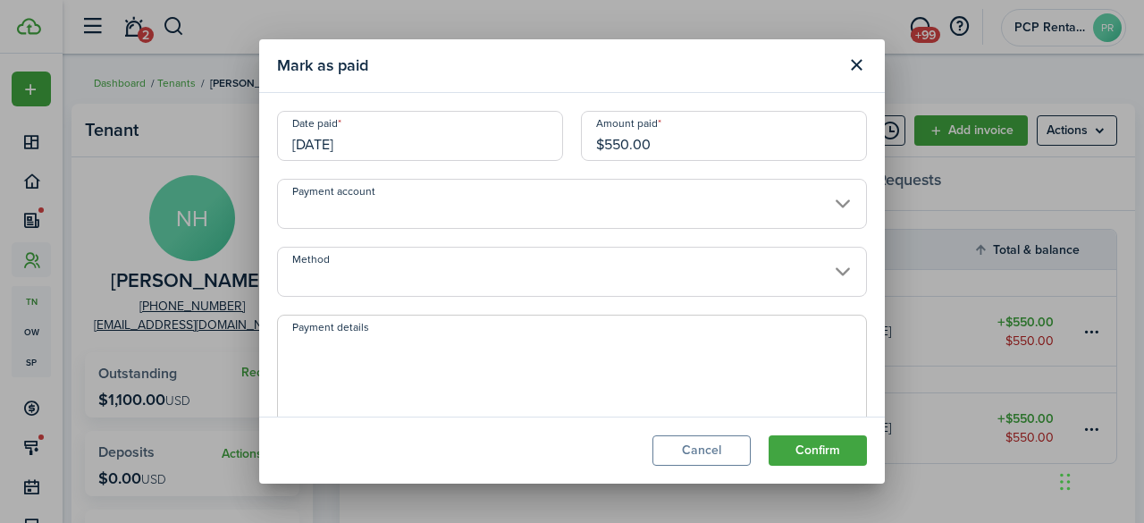
click at [364, 260] on input "Method" at bounding box center [572, 272] width 590 height 50
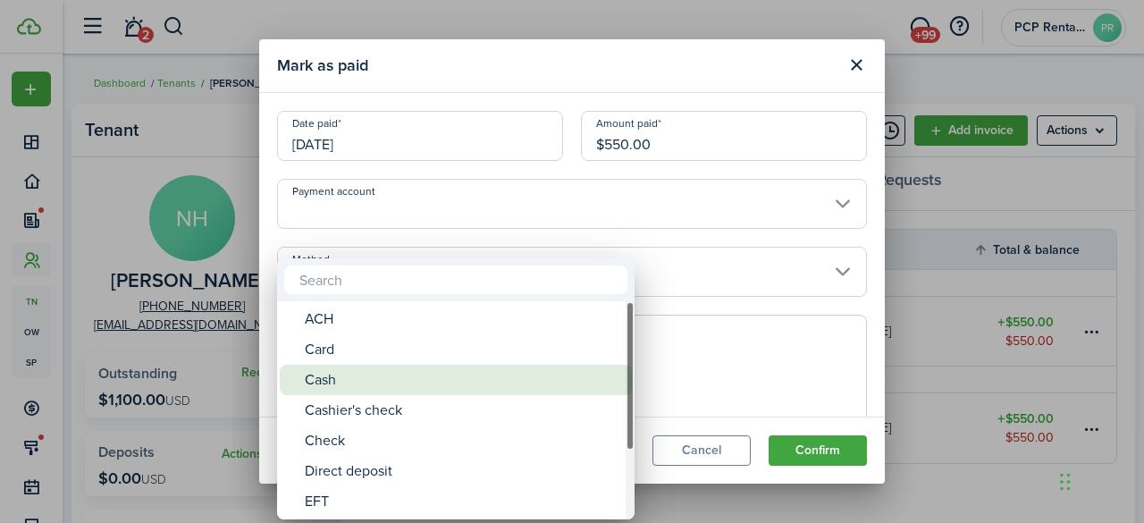
click at [308, 375] on div "Cash" at bounding box center [463, 380] width 316 height 30
type input "Cash"
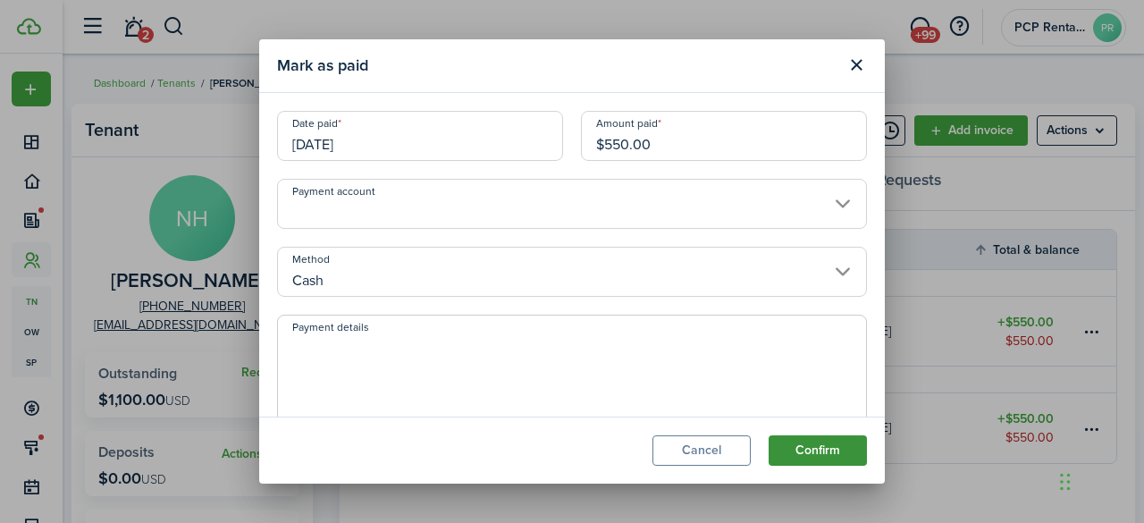
click at [797, 442] on button "Confirm" at bounding box center [818, 450] width 98 height 30
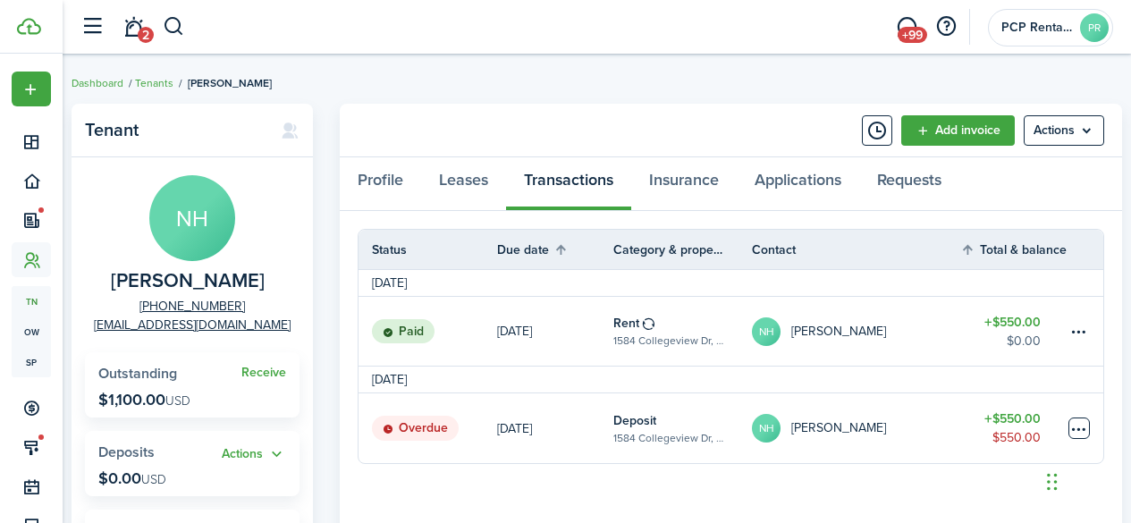
click at [1073, 426] on table-menu-btn-icon at bounding box center [1078, 427] width 21 height 21
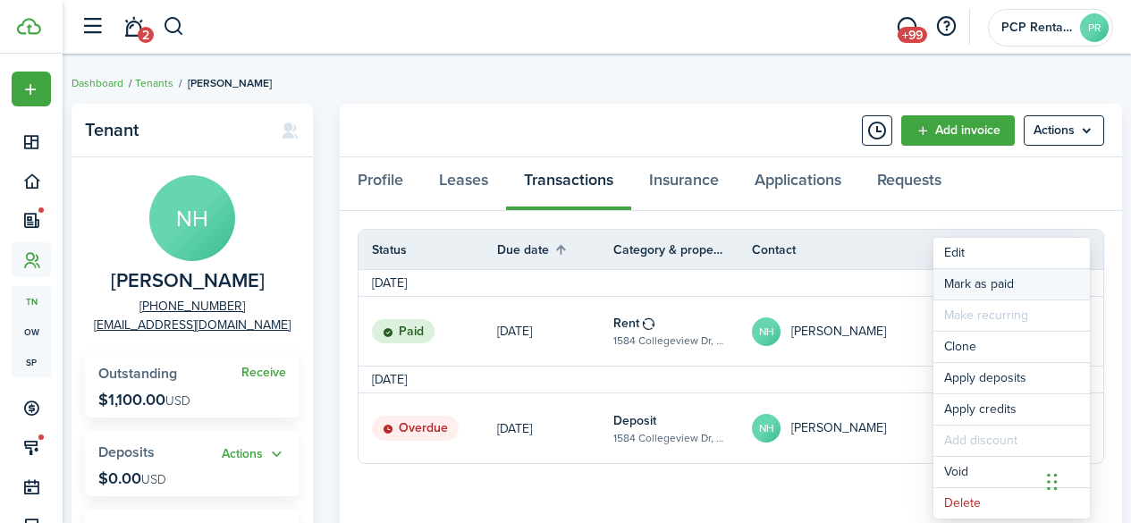
click at [981, 291] on link "Mark as paid" at bounding box center [1011, 284] width 156 height 30
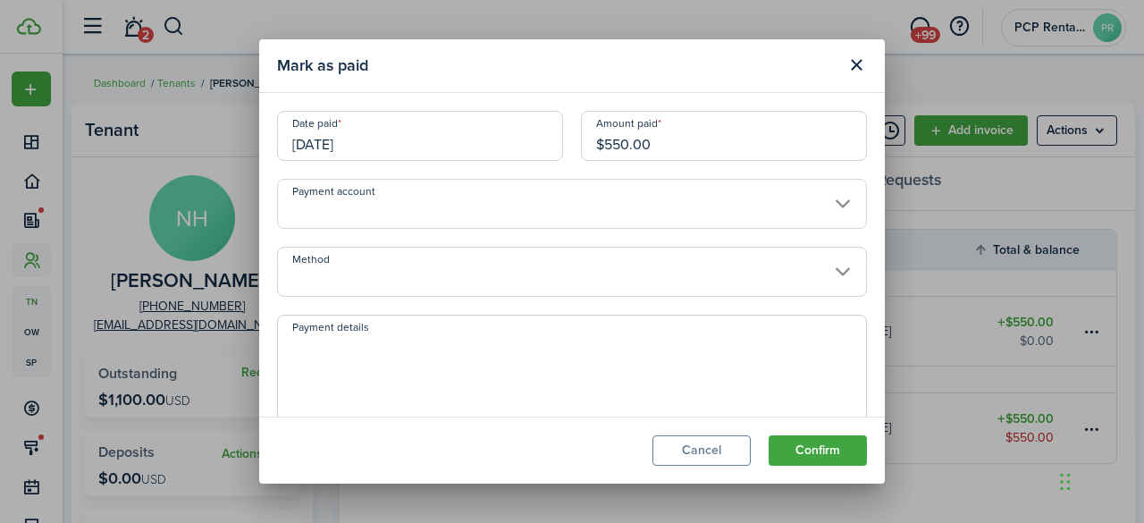
click at [375, 136] on input "[DATE]" at bounding box center [420, 136] width 286 height 50
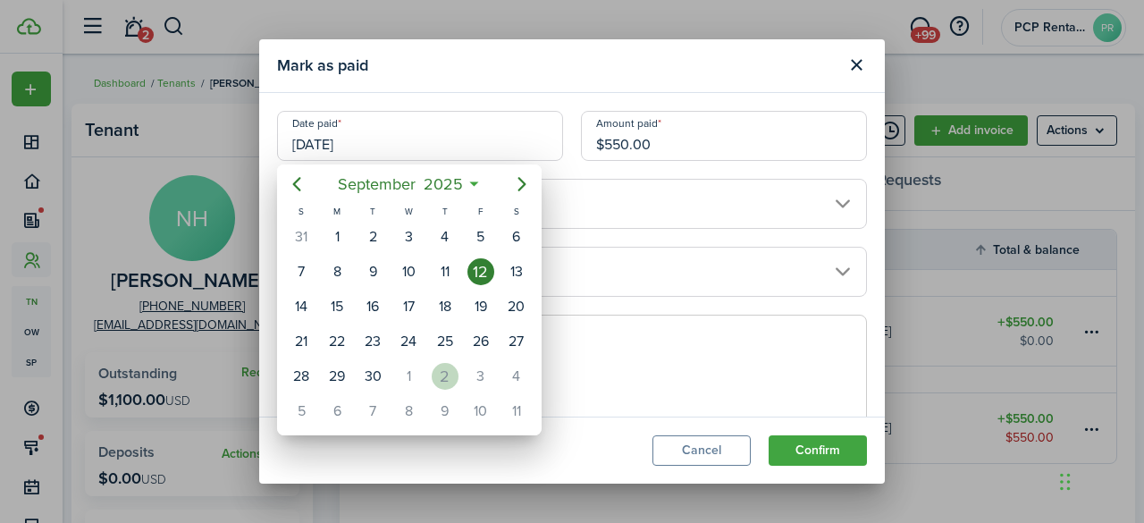
click at [438, 375] on div "2" at bounding box center [445, 376] width 27 height 27
type input "[DATE]"
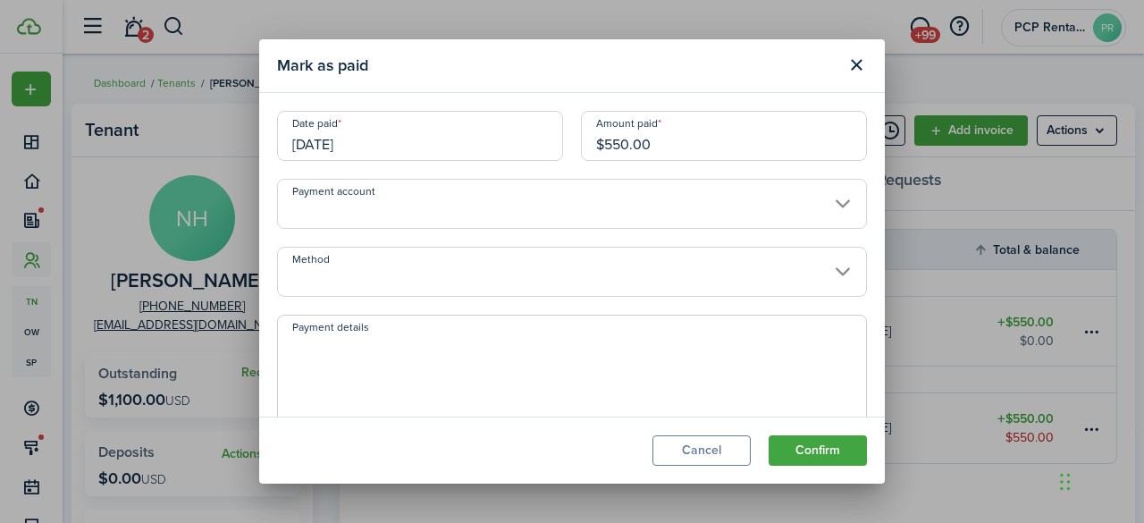
click at [613, 142] on input "$550.00" at bounding box center [724, 136] width 286 height 50
type input "$10.00"
click at [811, 454] on button "Confirm" at bounding box center [818, 450] width 98 height 30
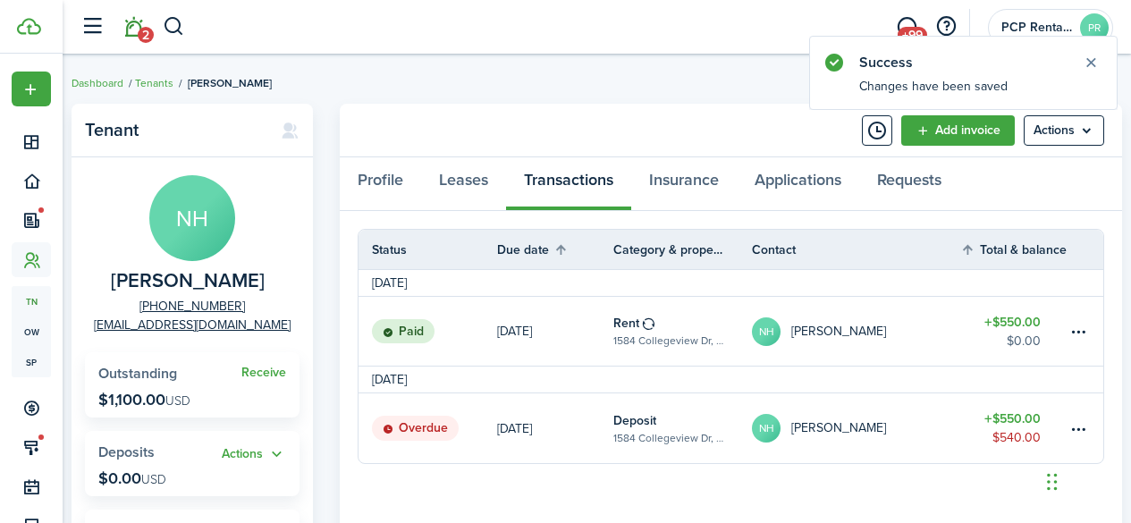
click at [135, 28] on link "2" at bounding box center [133, 27] width 34 height 46
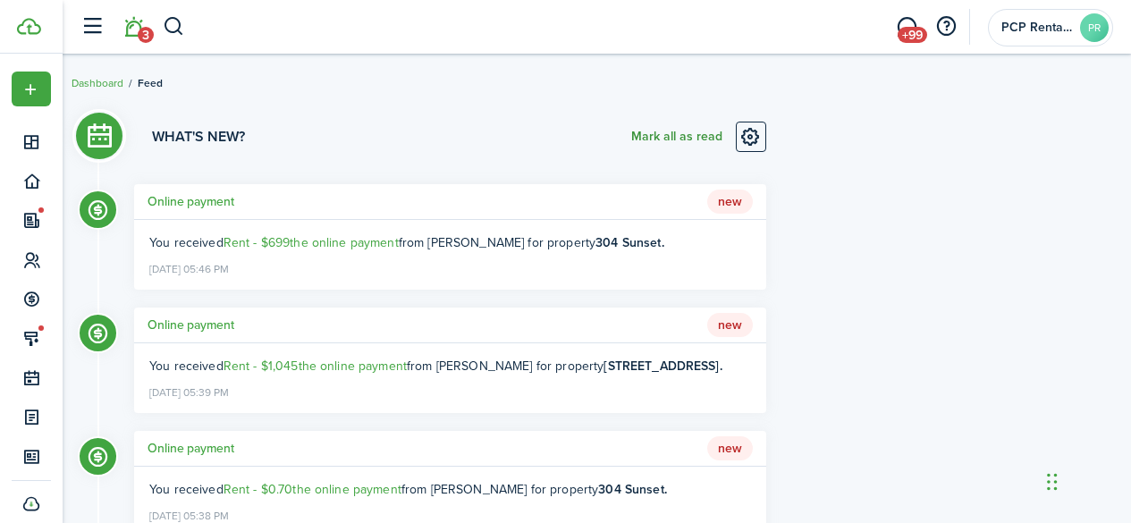
click at [633, 136] on button "Mark all as read" at bounding box center [676, 137] width 91 height 30
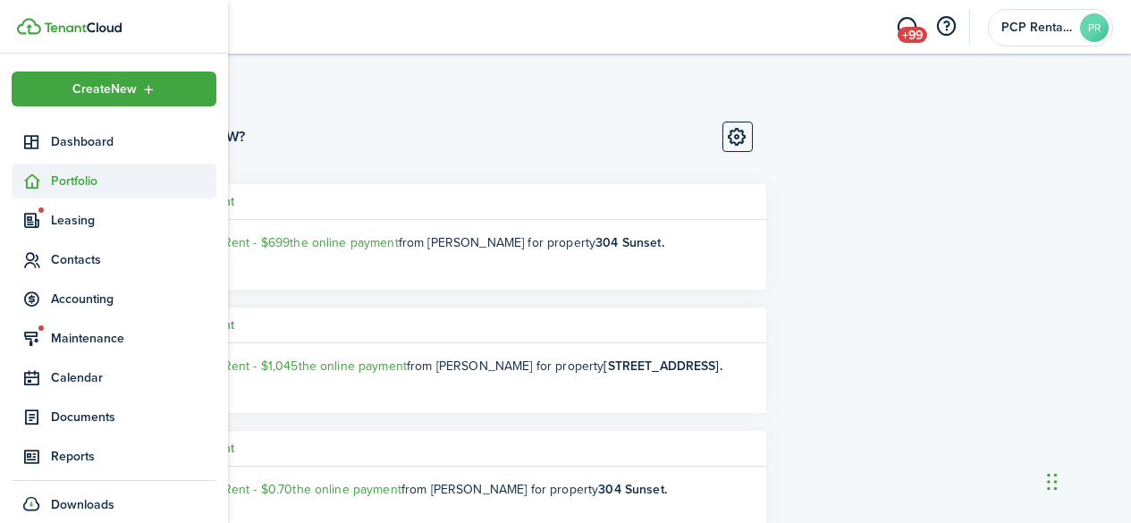
click at [90, 176] on span "Portfolio" at bounding box center [133, 181] width 165 height 19
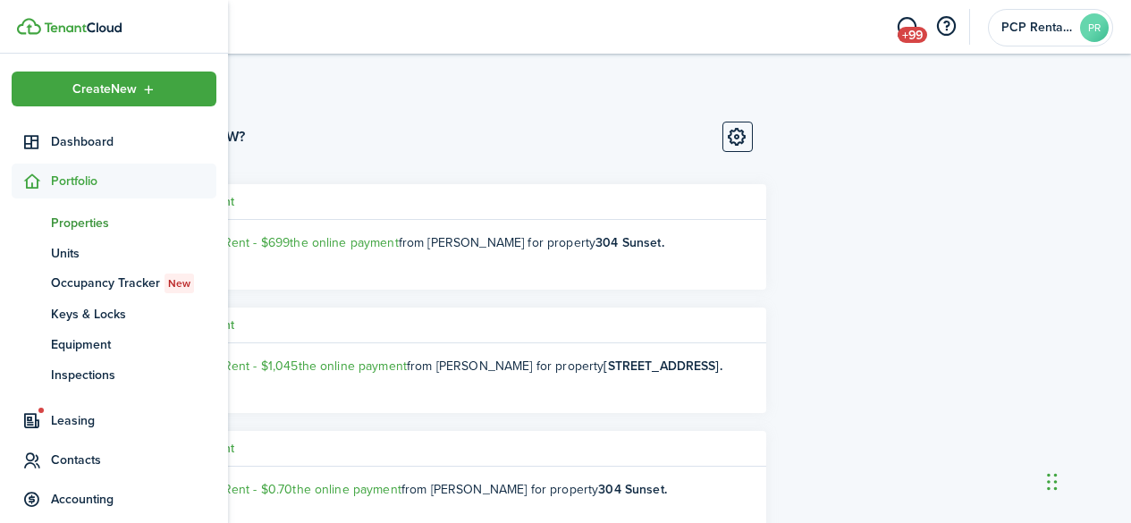
click at [80, 217] on span "Properties" at bounding box center [133, 223] width 165 height 19
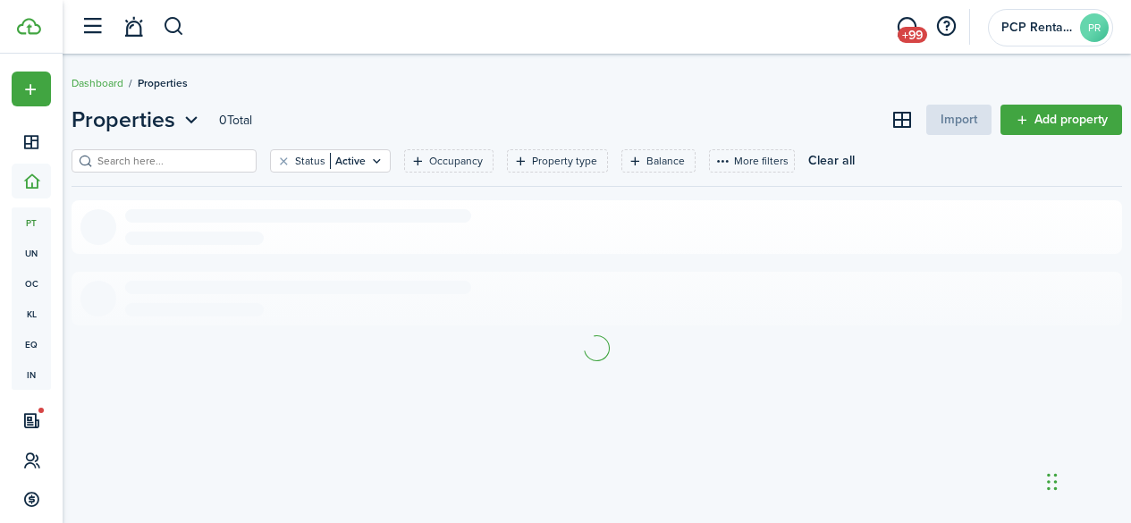
click at [210, 164] on input "search" at bounding box center [171, 161] width 157 height 17
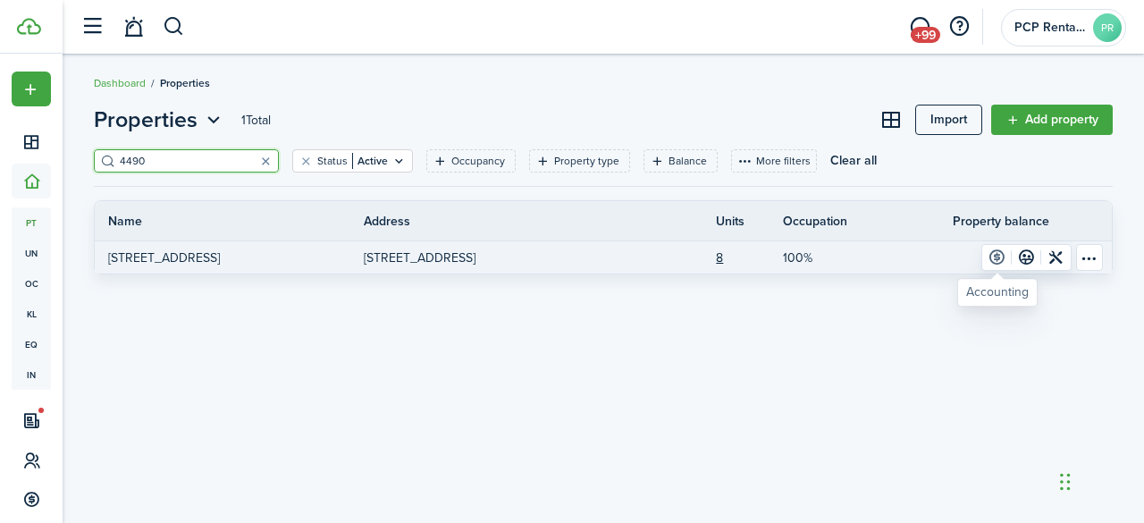
type input "4490"
click at [1000, 256] on link at bounding box center [997, 257] width 30 height 25
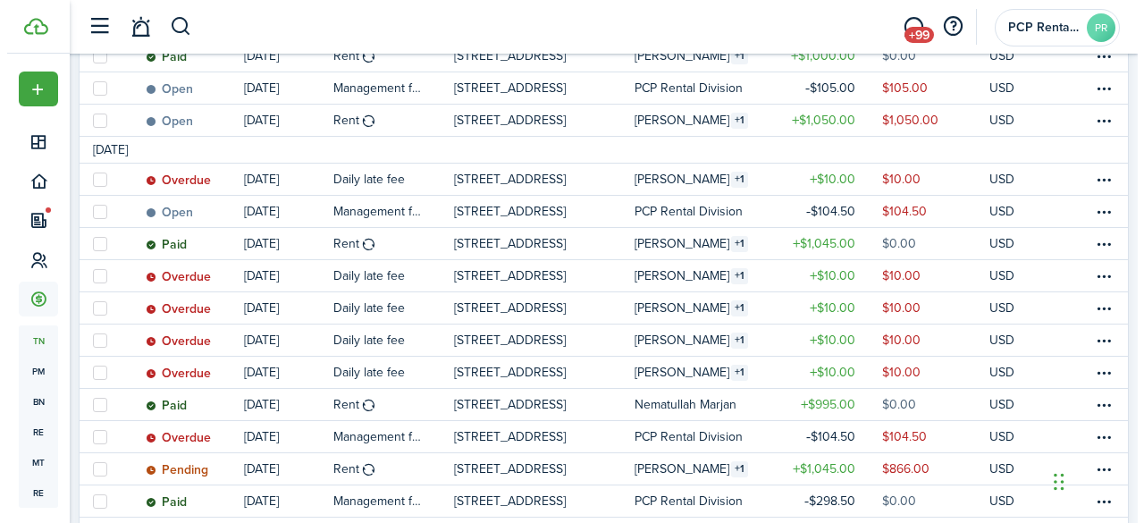
scroll to position [536, 0]
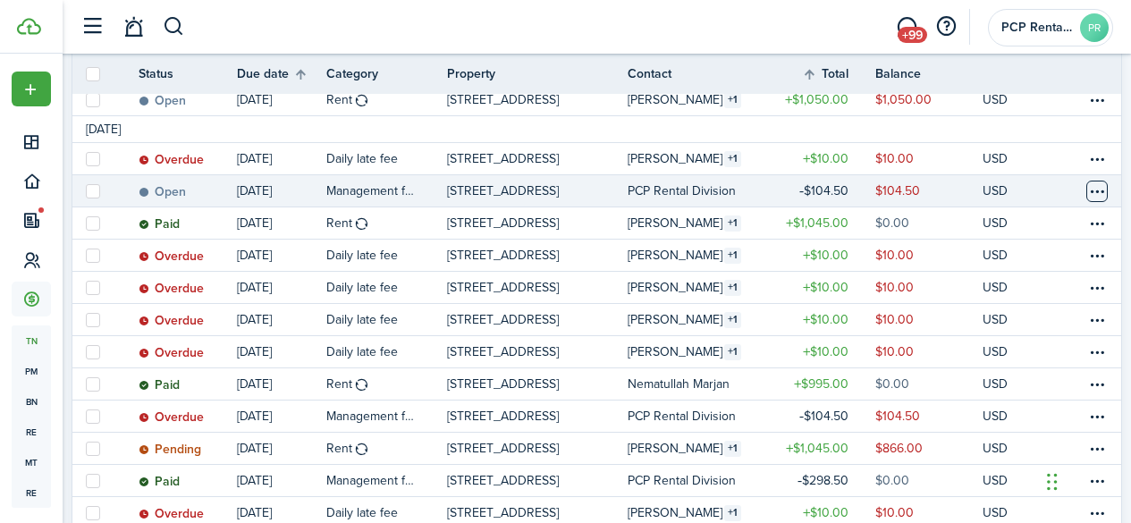
click at [1086, 189] on table-menu-btn-icon at bounding box center [1096, 191] width 21 height 21
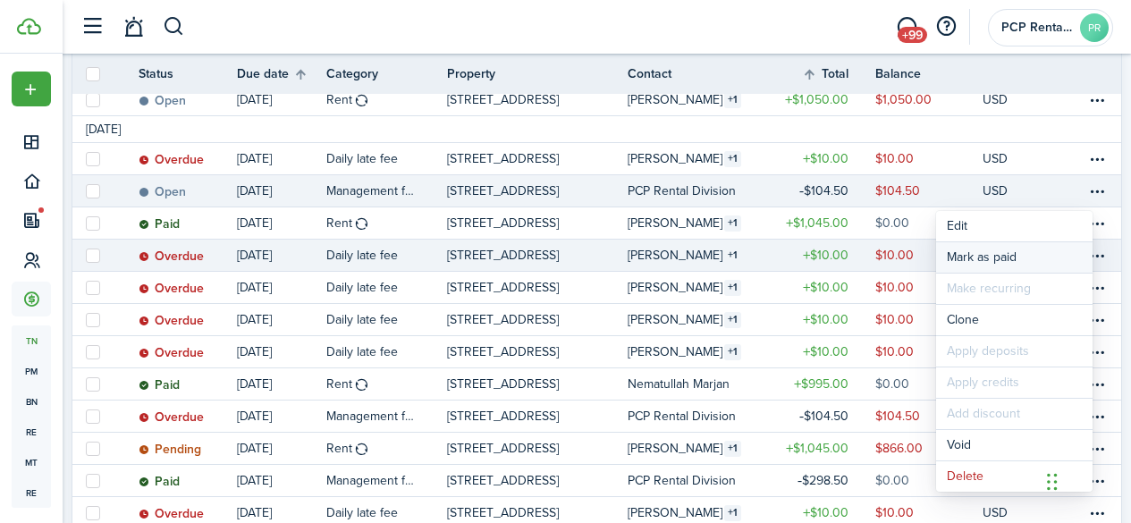
click at [977, 254] on link "Mark as paid" at bounding box center [1014, 257] width 156 height 30
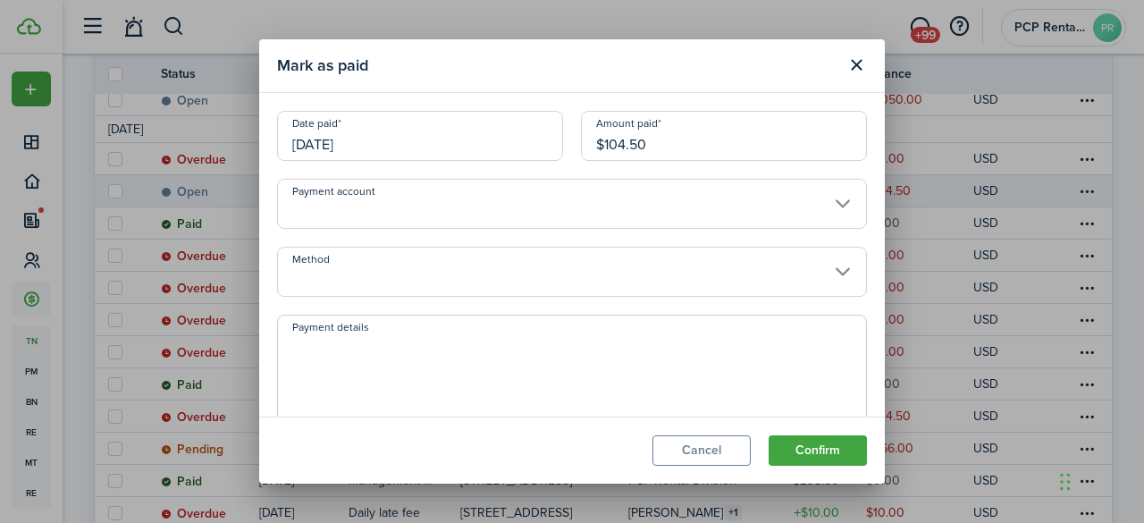
click at [426, 141] on input "[DATE]" at bounding box center [420, 136] width 286 height 50
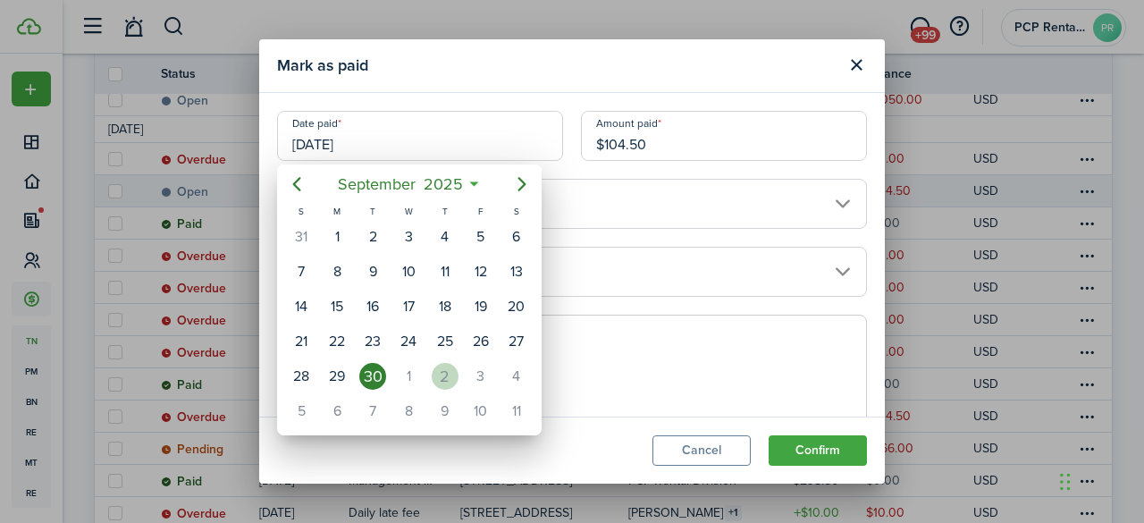
click at [442, 375] on div "2" at bounding box center [445, 376] width 27 height 27
type input "[DATE]"
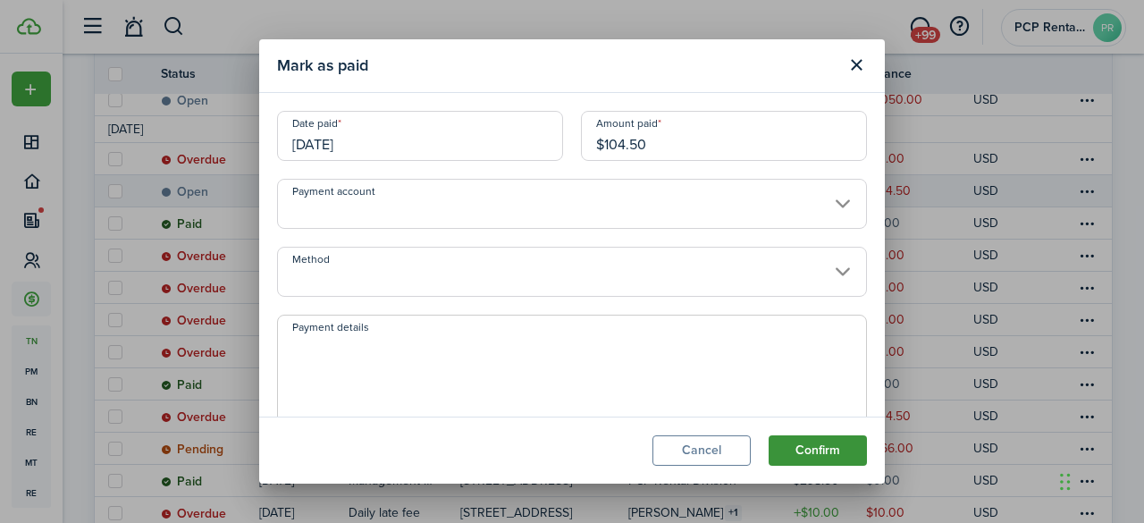
click at [795, 441] on button "Confirm" at bounding box center [818, 450] width 98 height 30
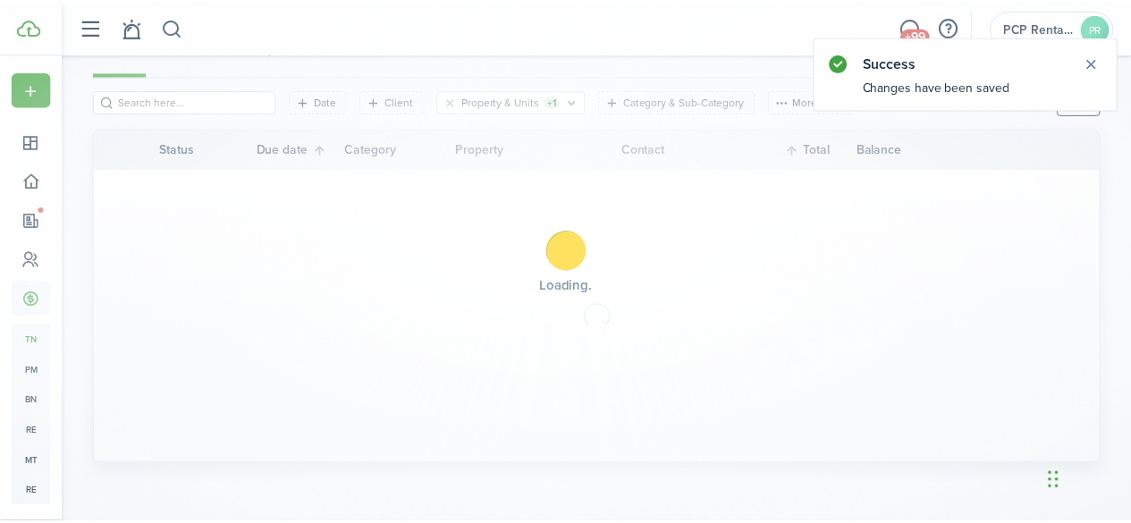
scroll to position [199, 0]
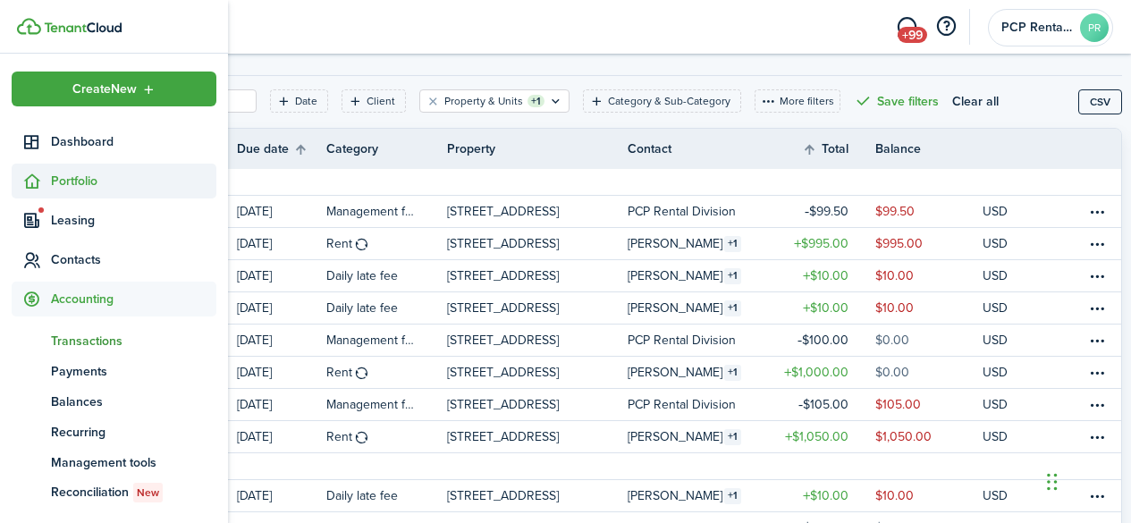
click at [59, 184] on span "Portfolio" at bounding box center [133, 181] width 165 height 19
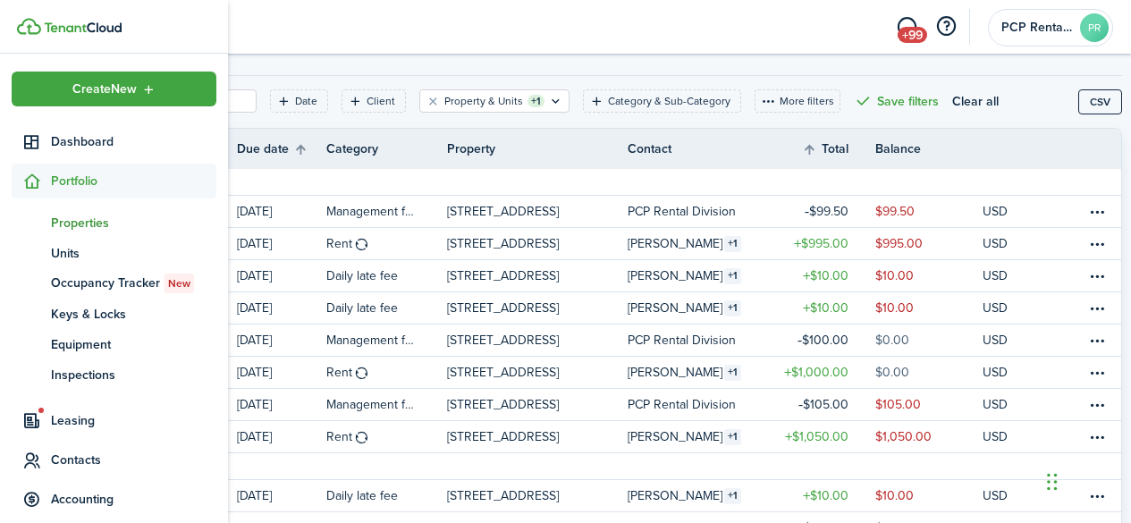
click at [72, 227] on span "Properties" at bounding box center [133, 223] width 165 height 19
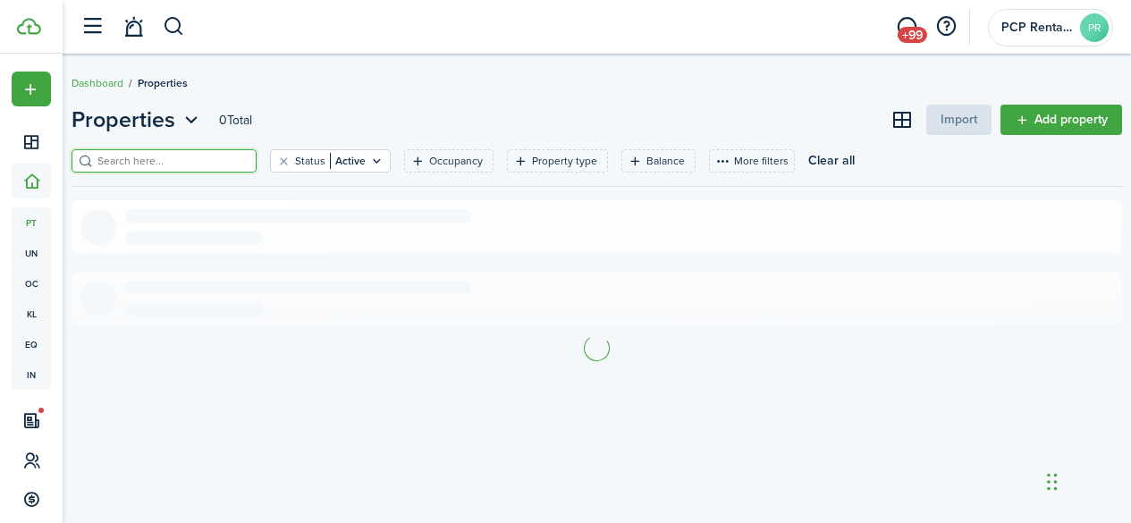
click at [208, 160] on input "search" at bounding box center [171, 161] width 157 height 17
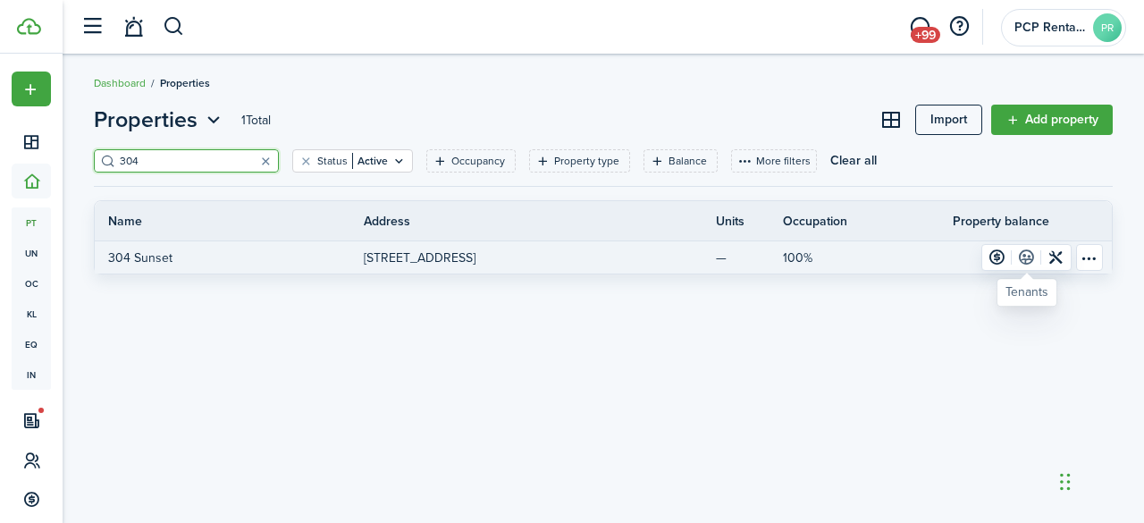
type input "304"
click at [1022, 257] on link at bounding box center [1027, 257] width 30 height 25
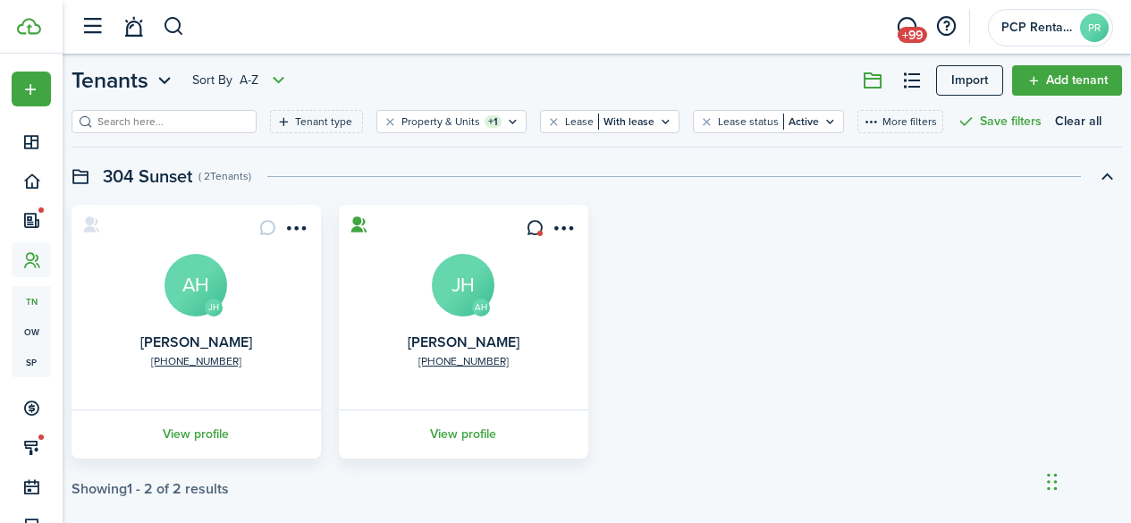
scroll to position [63, 0]
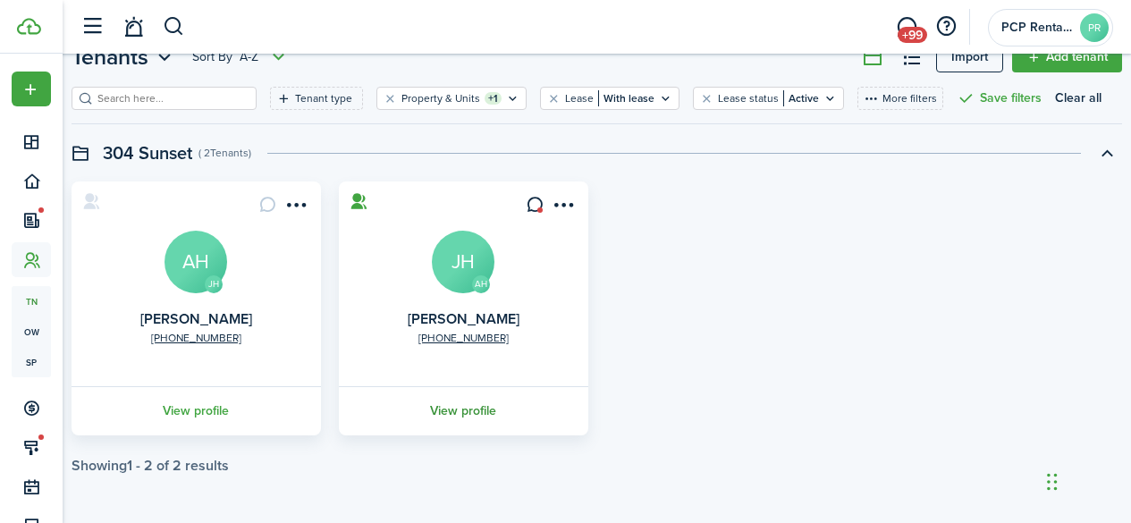
click at [480, 409] on link "View profile" at bounding box center [463, 410] width 255 height 49
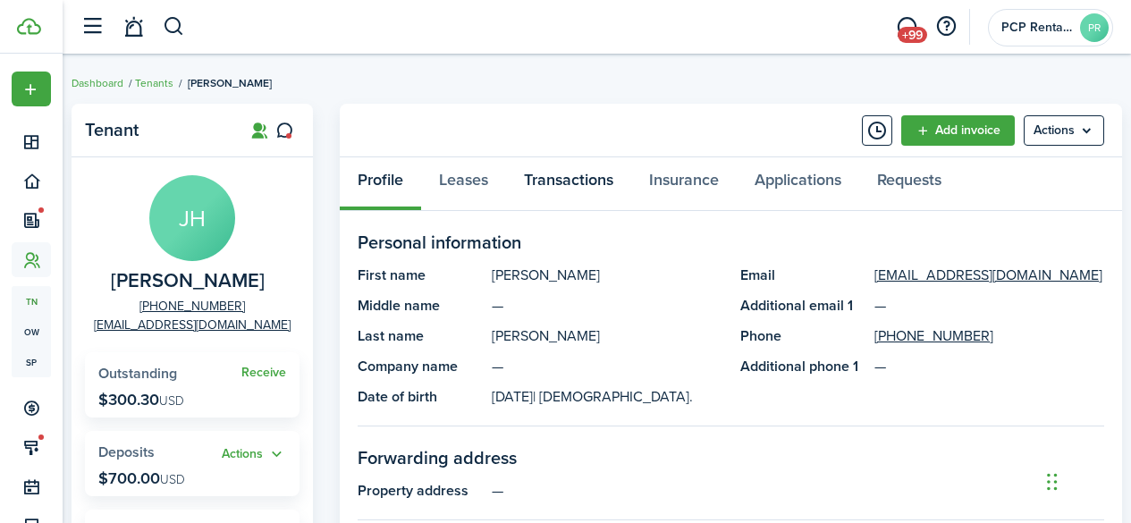
click at [578, 181] on link "Transactions" at bounding box center [568, 184] width 125 height 54
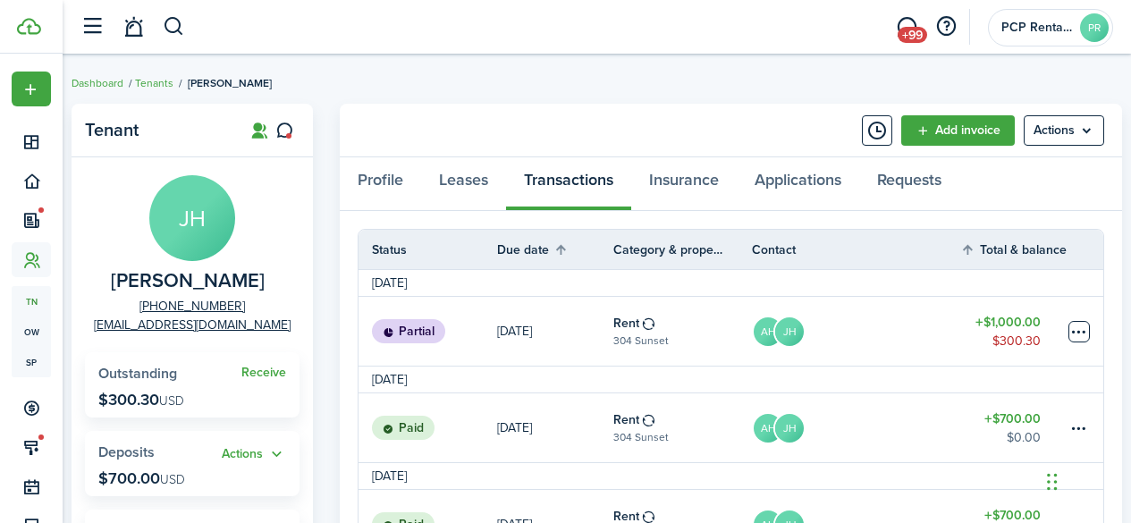
click at [1080, 332] on table-menu-btn-icon at bounding box center [1078, 331] width 21 height 21
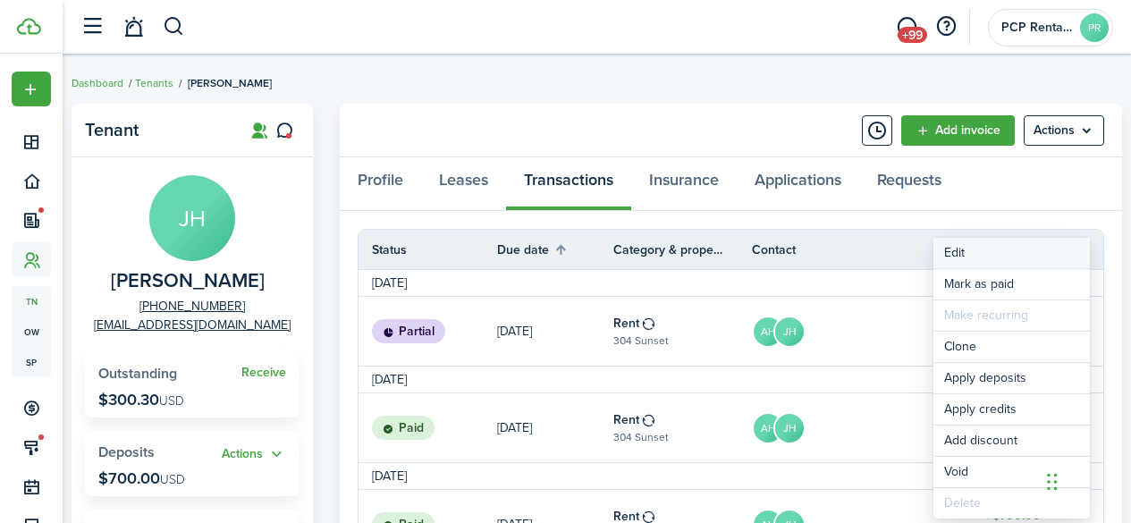
click at [954, 250] on button "Edit" at bounding box center [1011, 253] width 156 height 30
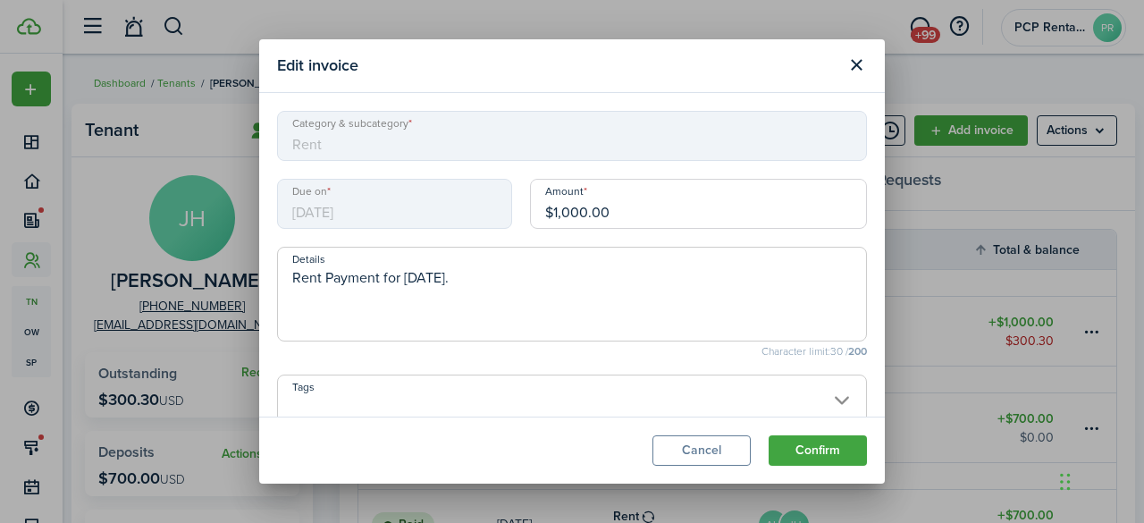
click at [564, 209] on input "$1,000.00" at bounding box center [698, 204] width 337 height 50
type input "$700.00"
click at [800, 452] on button "Confirm" at bounding box center [818, 450] width 98 height 30
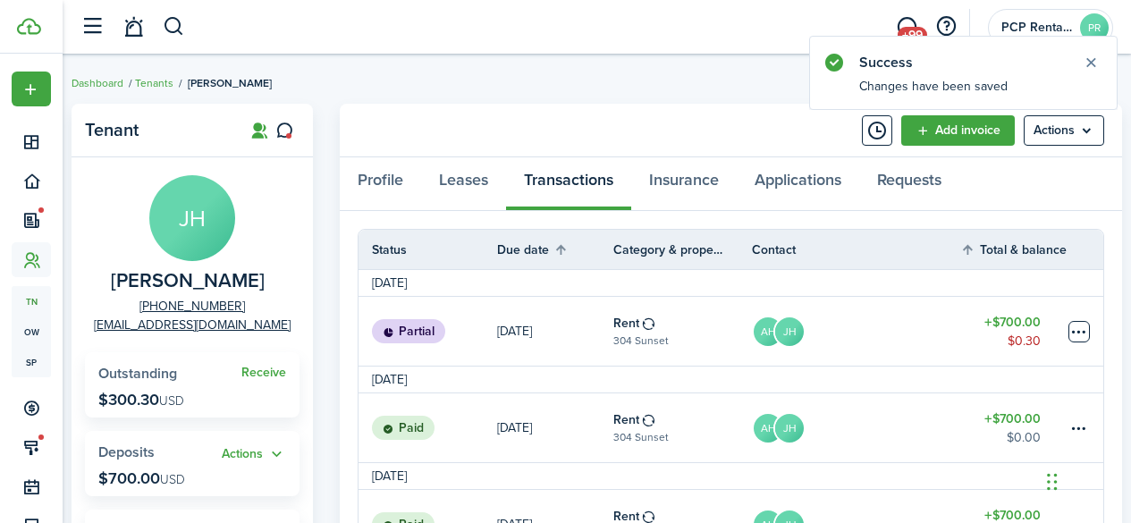
click at [1082, 328] on table-menu-btn-icon at bounding box center [1078, 331] width 21 height 21
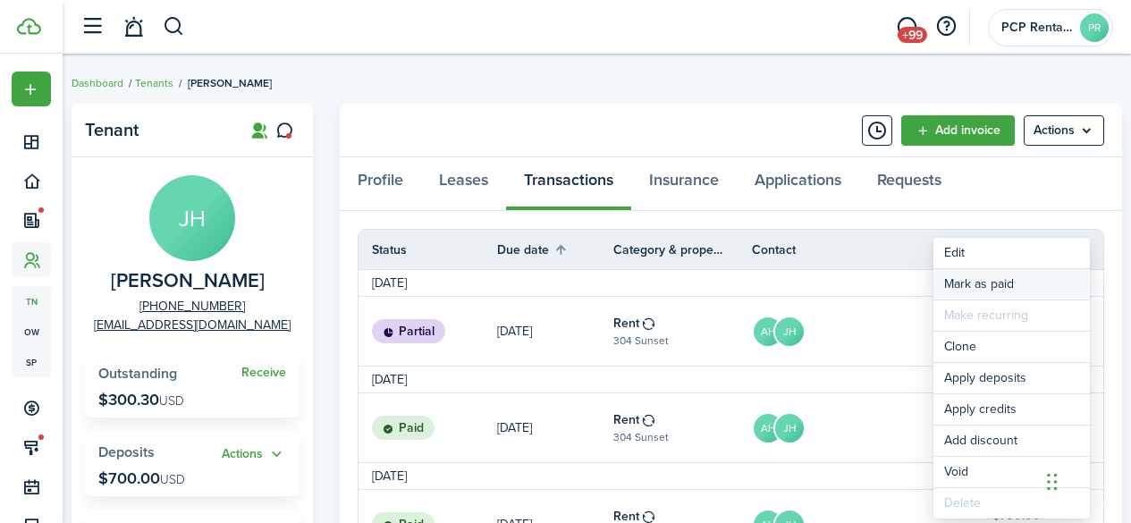
click at [970, 283] on link "Mark as paid" at bounding box center [1011, 284] width 156 height 30
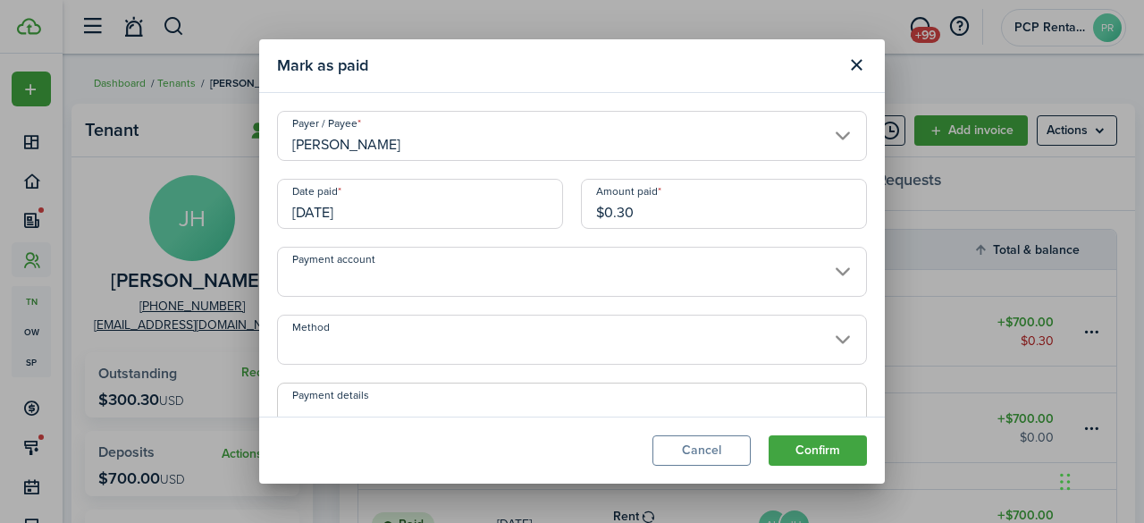
click at [369, 205] on input "[DATE]" at bounding box center [420, 204] width 286 height 50
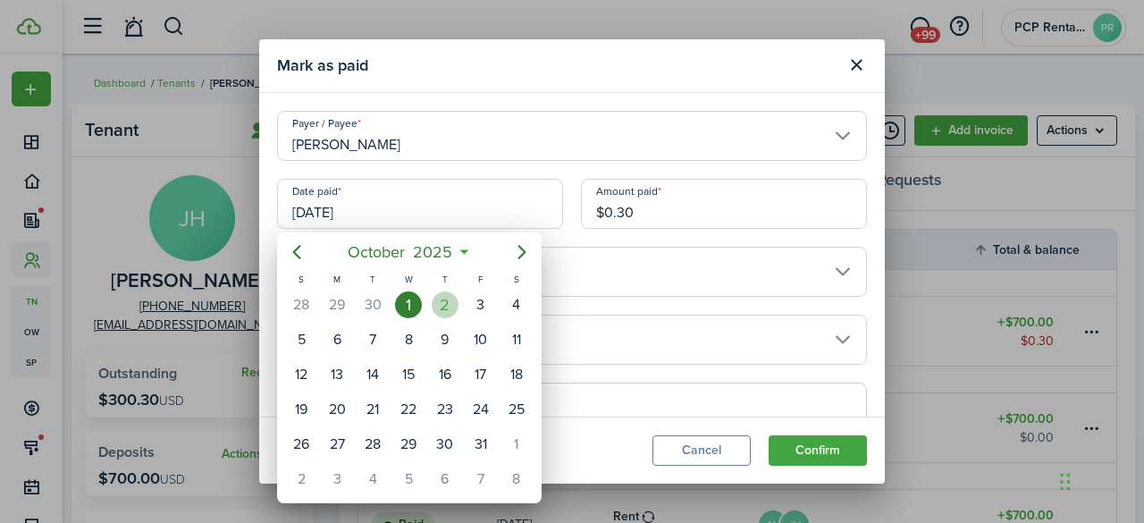
click at [449, 306] on div "2" at bounding box center [445, 304] width 27 height 27
type input "[DATE]"
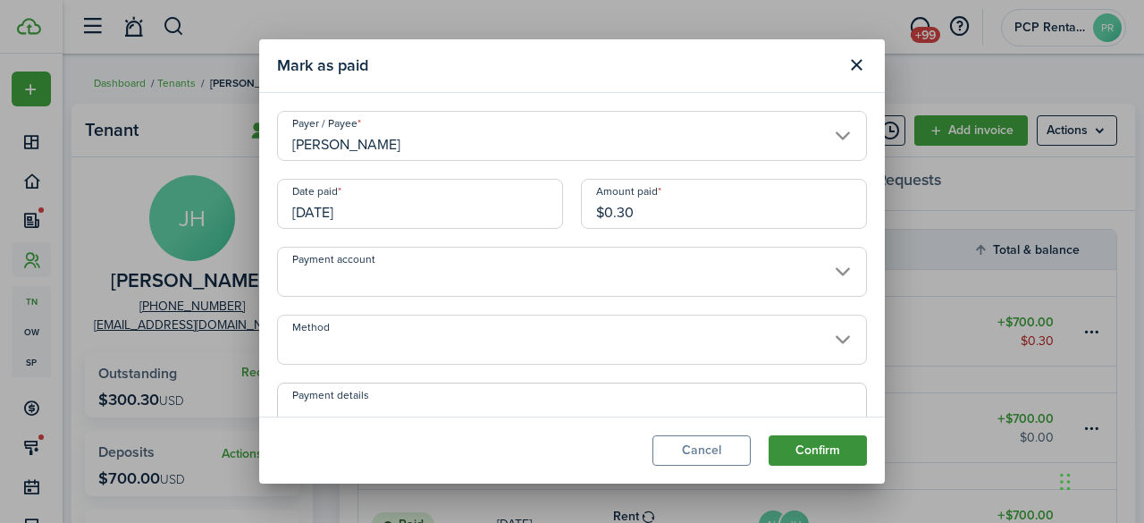
click at [821, 442] on button "Confirm" at bounding box center [818, 450] width 98 height 30
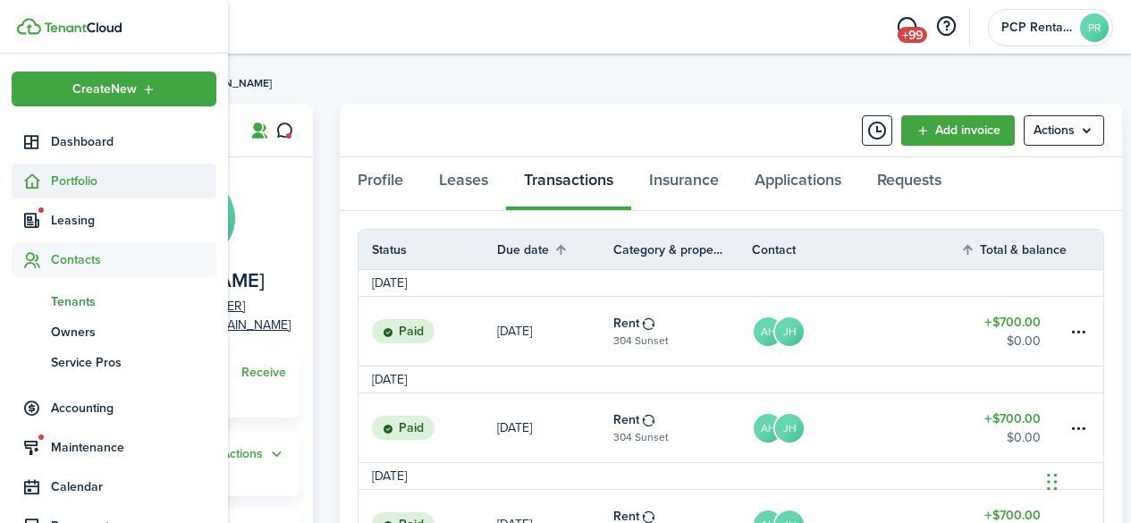
click at [94, 186] on span "Portfolio" at bounding box center [133, 181] width 165 height 19
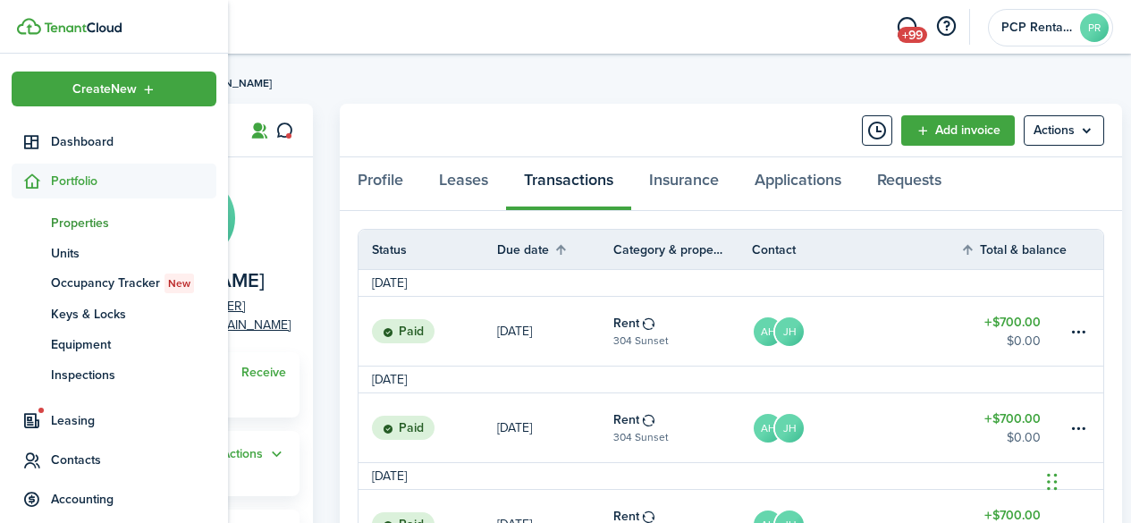
click at [87, 225] on span "Properties" at bounding box center [133, 223] width 165 height 19
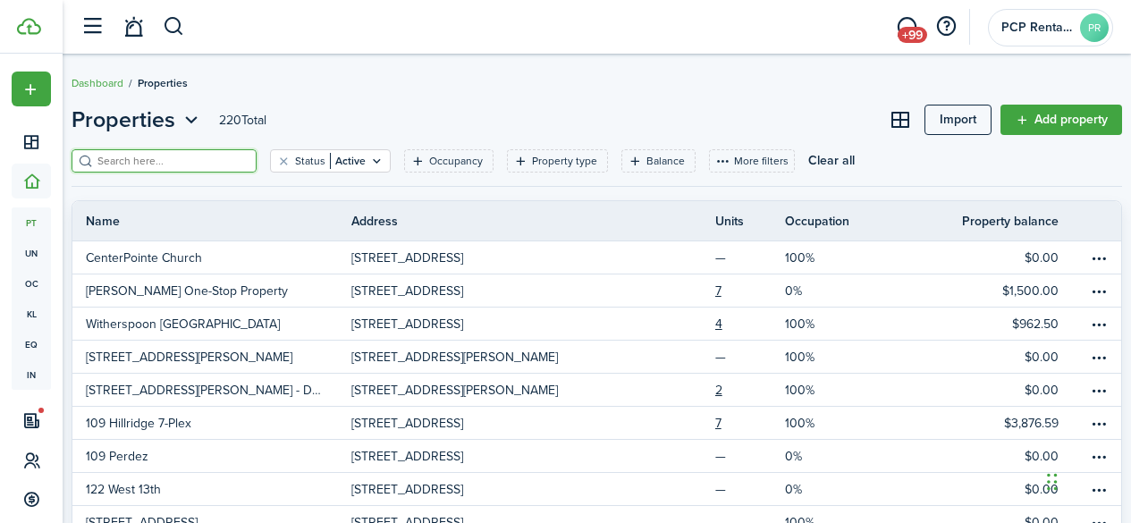
click at [225, 165] on input "search" at bounding box center [171, 161] width 157 height 17
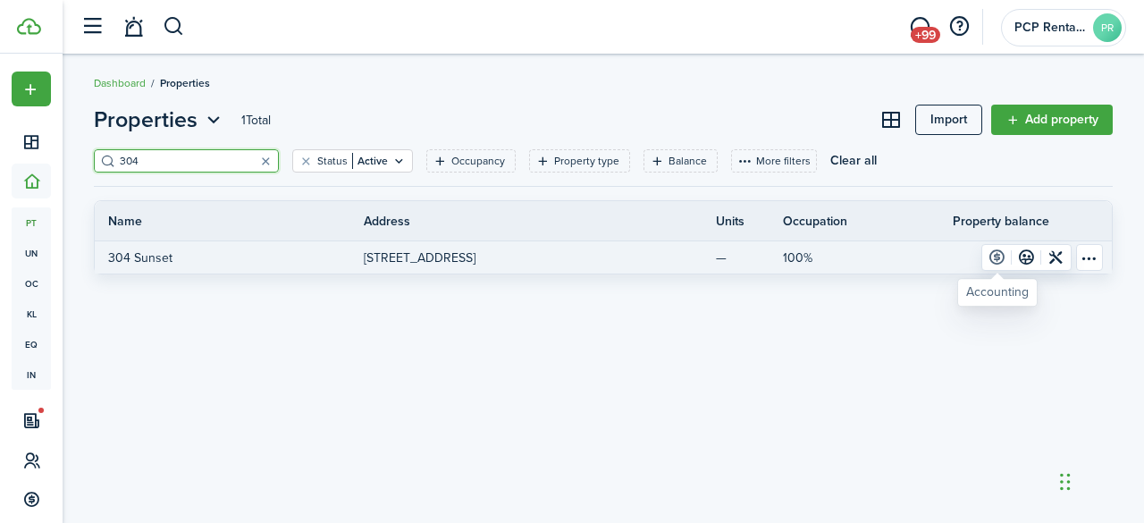
type input "304"
click at [994, 259] on link at bounding box center [997, 257] width 30 height 25
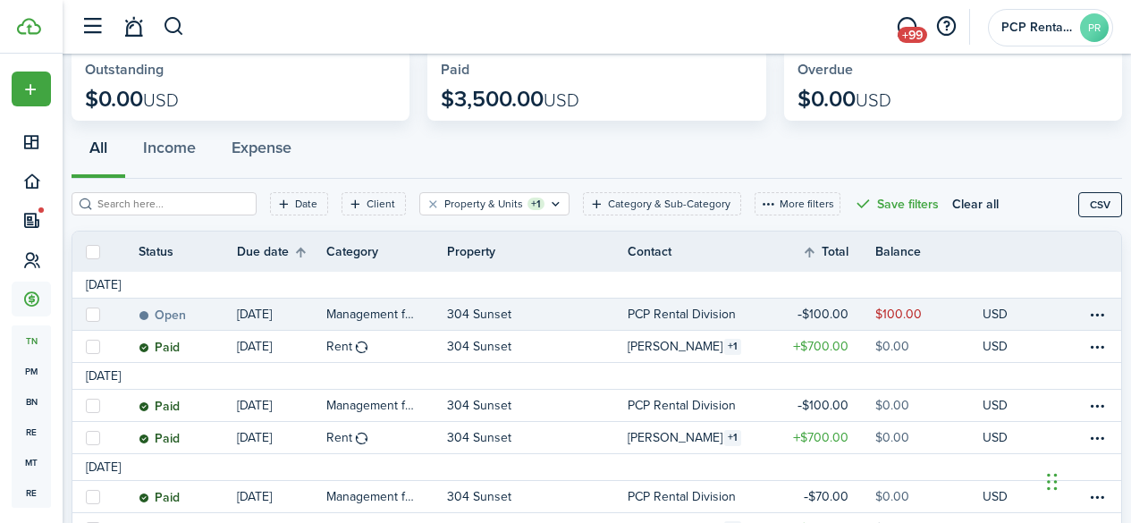
scroll to position [179, 0]
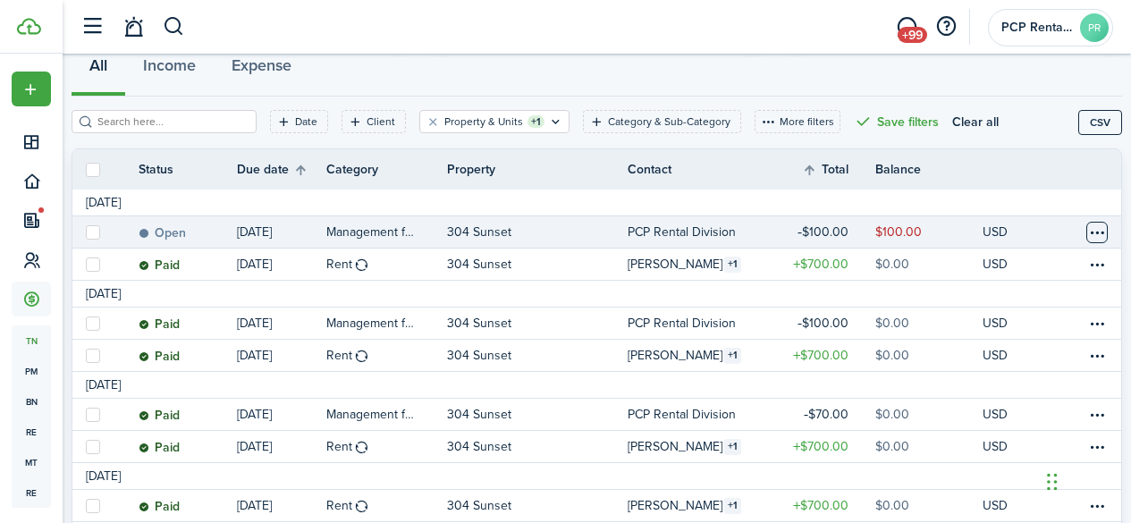
click at [1086, 230] on table-menu-btn-icon at bounding box center [1096, 232] width 21 height 21
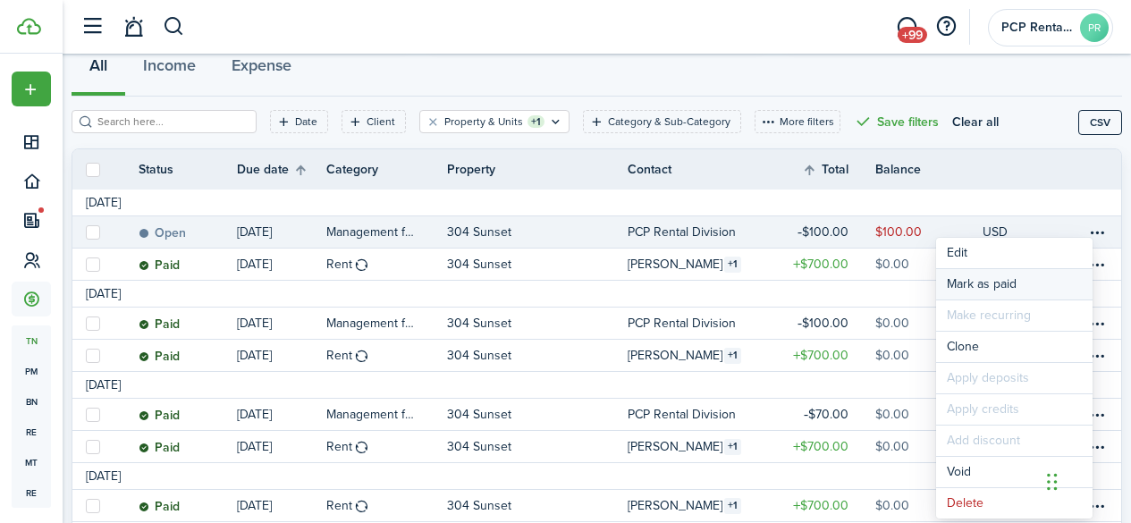
click at [999, 281] on link "Mark as paid" at bounding box center [1014, 284] width 156 height 30
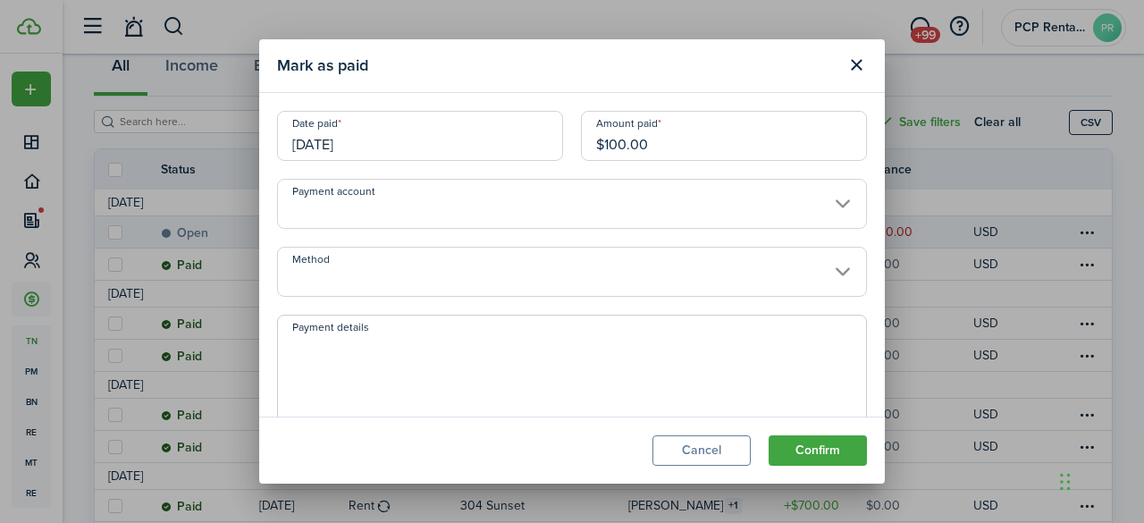
click at [383, 137] on input "[DATE]" at bounding box center [420, 136] width 286 height 50
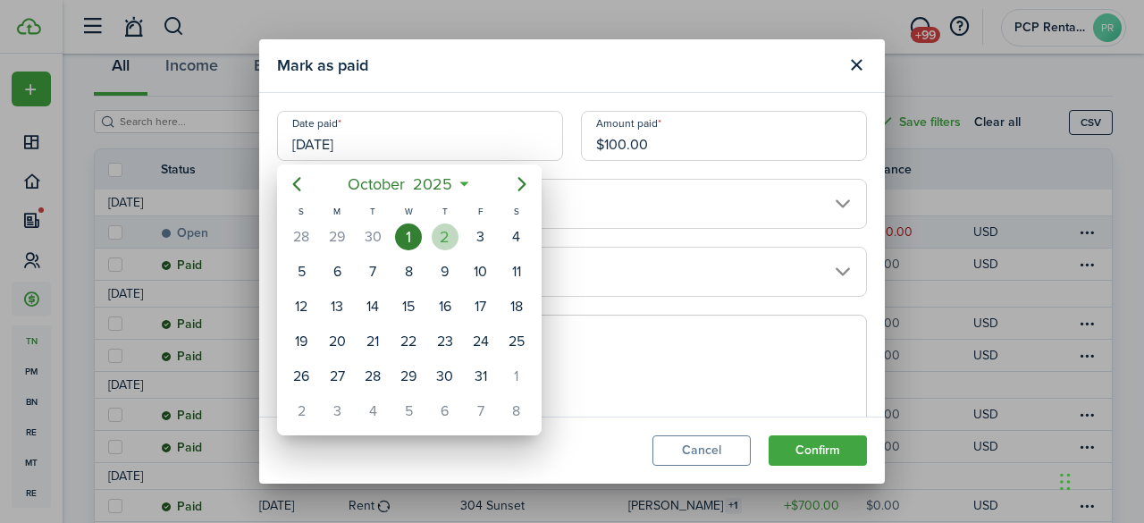
click at [443, 225] on div "2" at bounding box center [445, 236] width 27 height 27
type input "[DATE]"
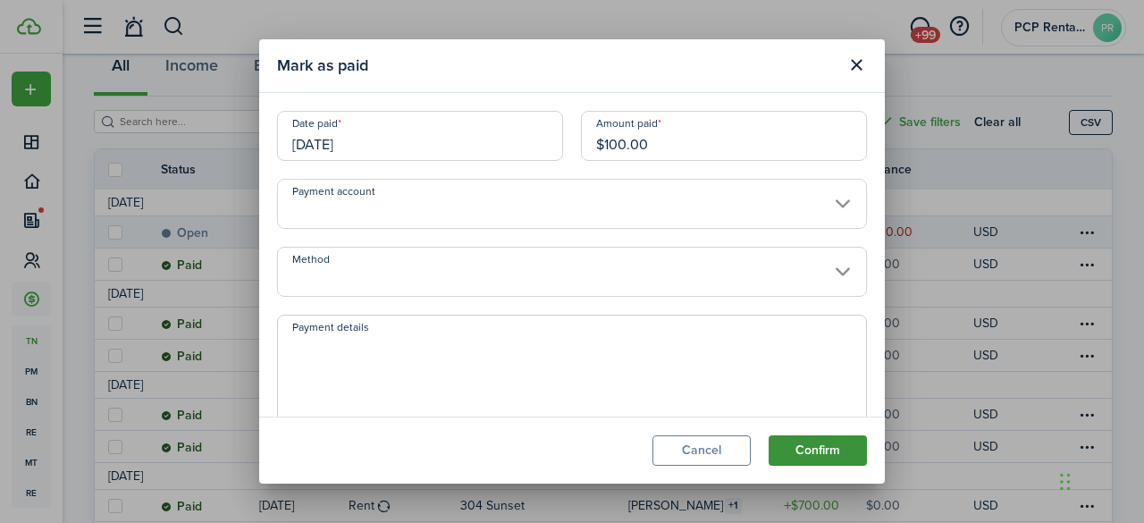
click at [823, 445] on button "Confirm" at bounding box center [818, 450] width 98 height 30
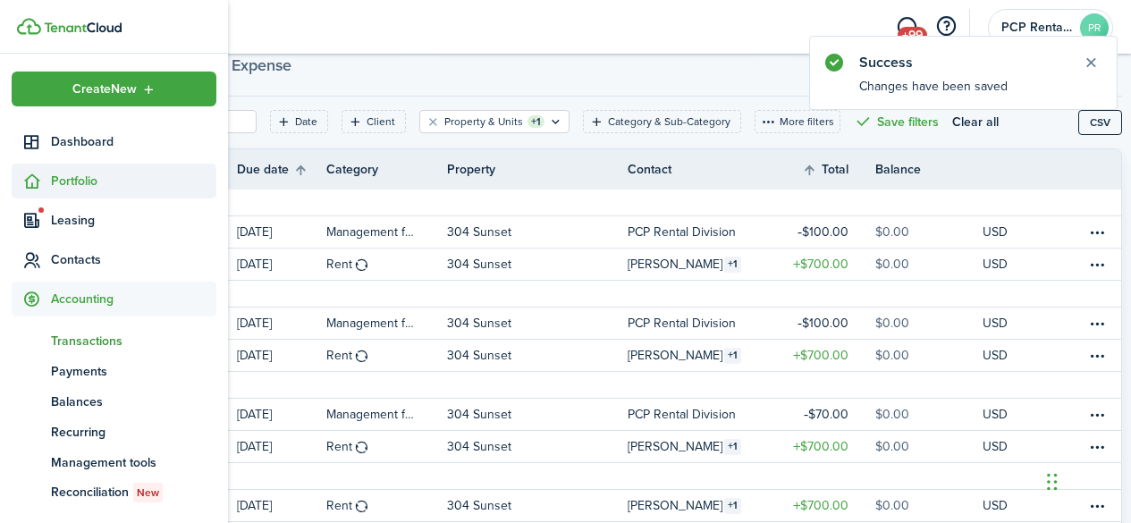
click at [85, 177] on span "Portfolio" at bounding box center [133, 181] width 165 height 19
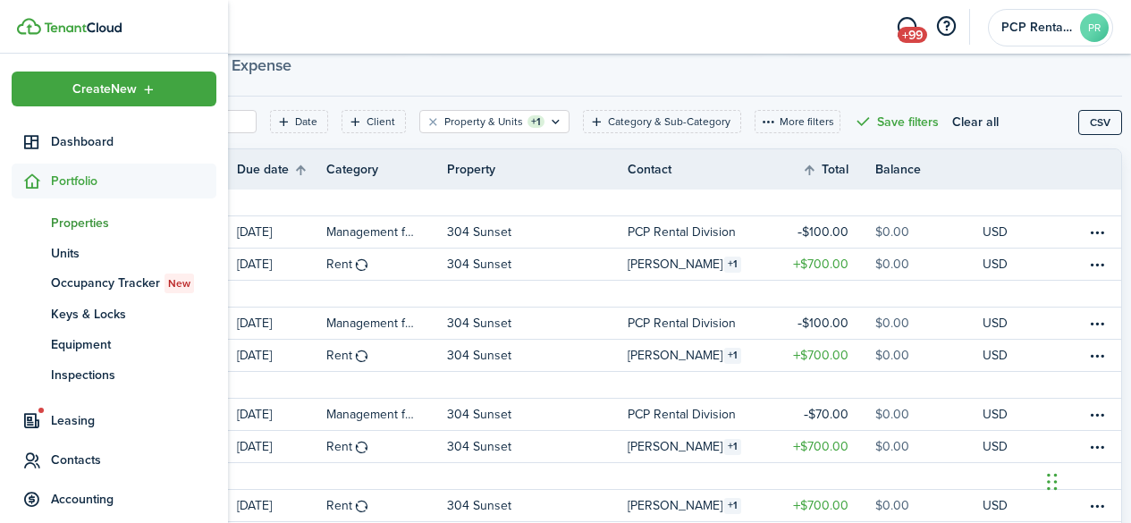
click at [72, 223] on span "Properties" at bounding box center [133, 223] width 165 height 19
